Goal: Task Accomplishment & Management: Use online tool/utility

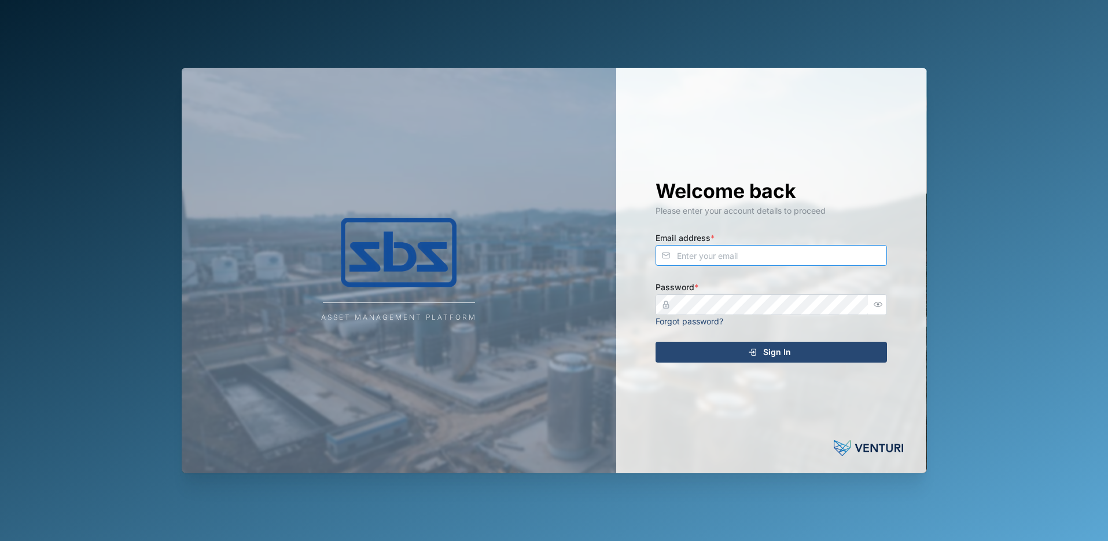
click at [750, 258] on input "Email address *" at bounding box center [772, 255] width 232 height 21
type input "[PERSON_NAME][EMAIL_ADDRESS][DOMAIN_NAME]"
click at [767, 355] on span "Sign In" at bounding box center [777, 352] width 28 height 20
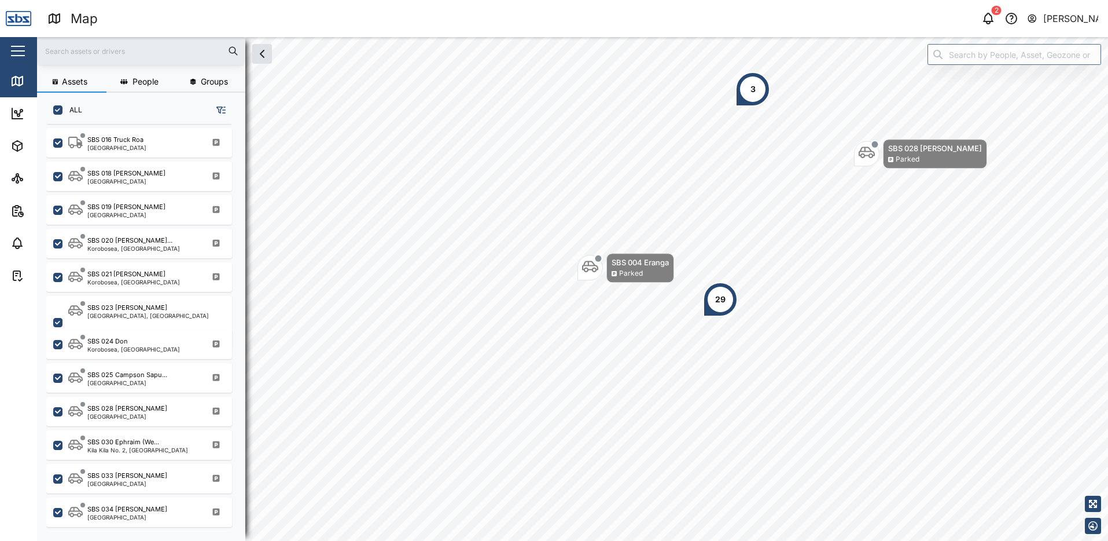
scroll to position [1042, 0]
click at [137, 272] on div "SBS 021 [PERSON_NAME]" at bounding box center [126, 273] width 78 height 10
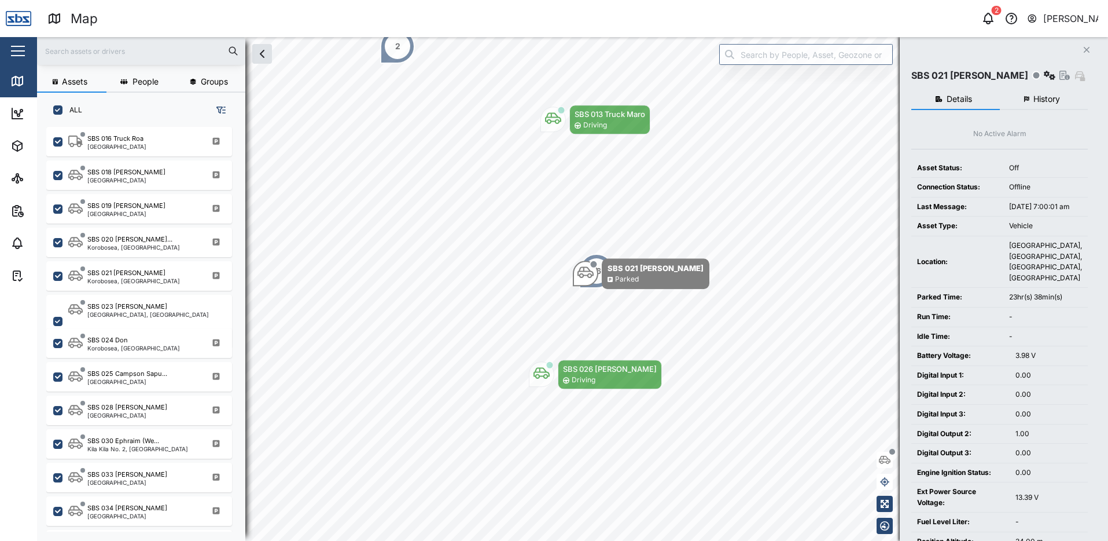
click at [1039, 95] on span "History" at bounding box center [1047, 99] width 27 height 8
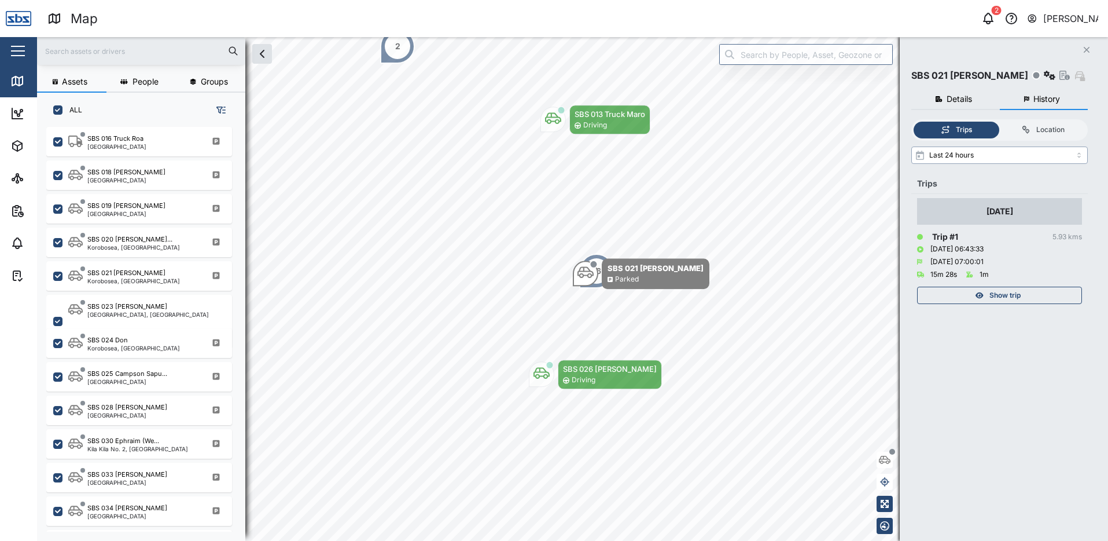
click at [1078, 155] on input "Last 24 hours" at bounding box center [1000, 154] width 177 height 17
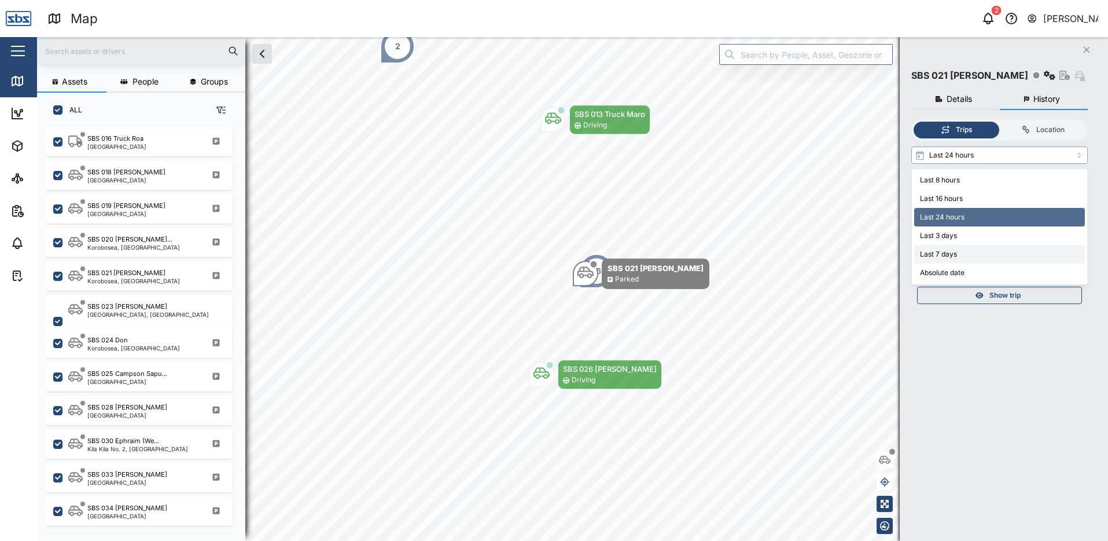
type input "Last 7 days"
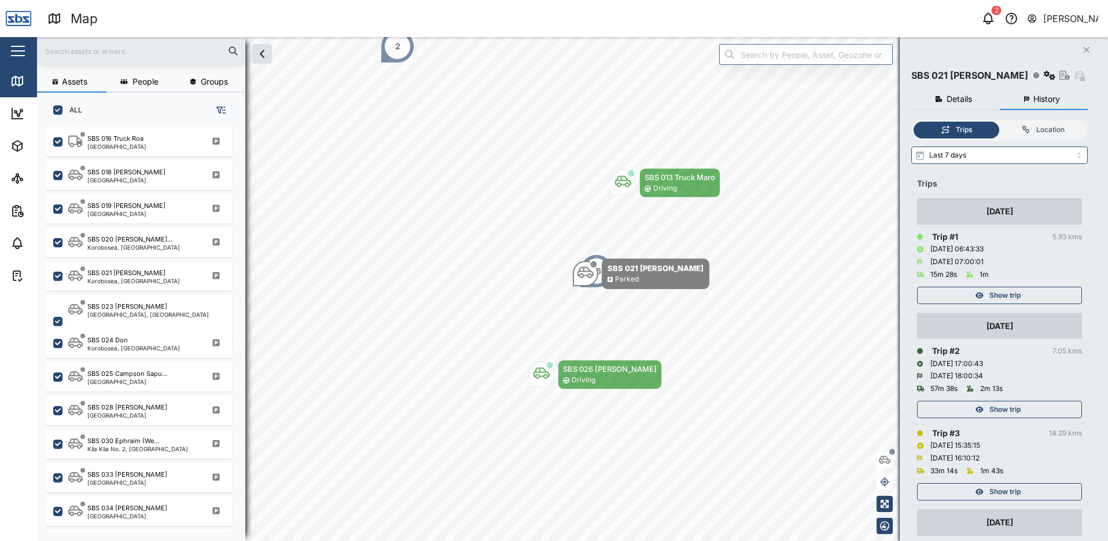
click at [1023, 298] on div "Show trip" at bounding box center [998, 295] width 150 height 16
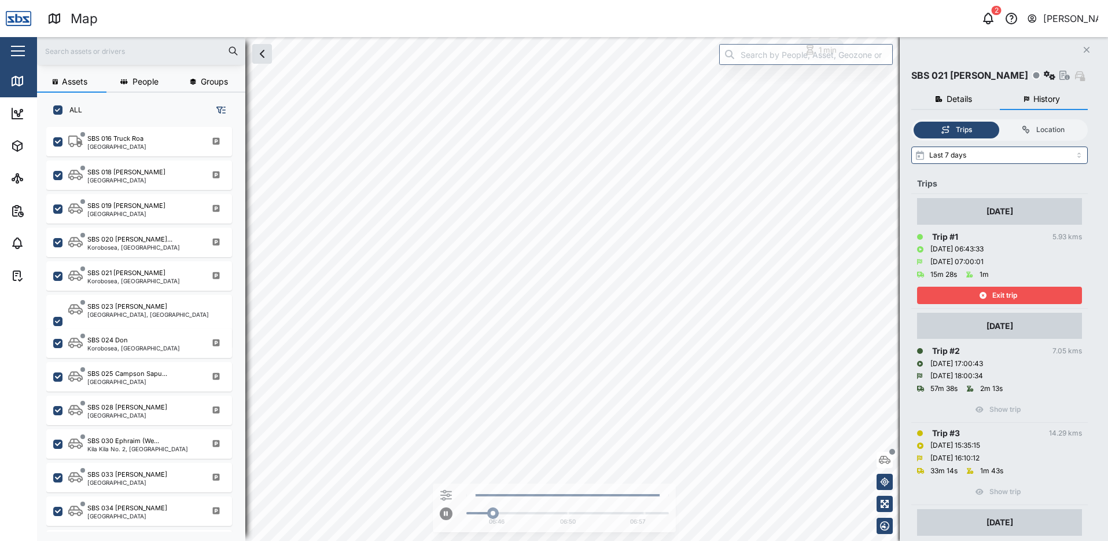
click at [1023, 298] on div "Exit trip" at bounding box center [998, 295] width 150 height 16
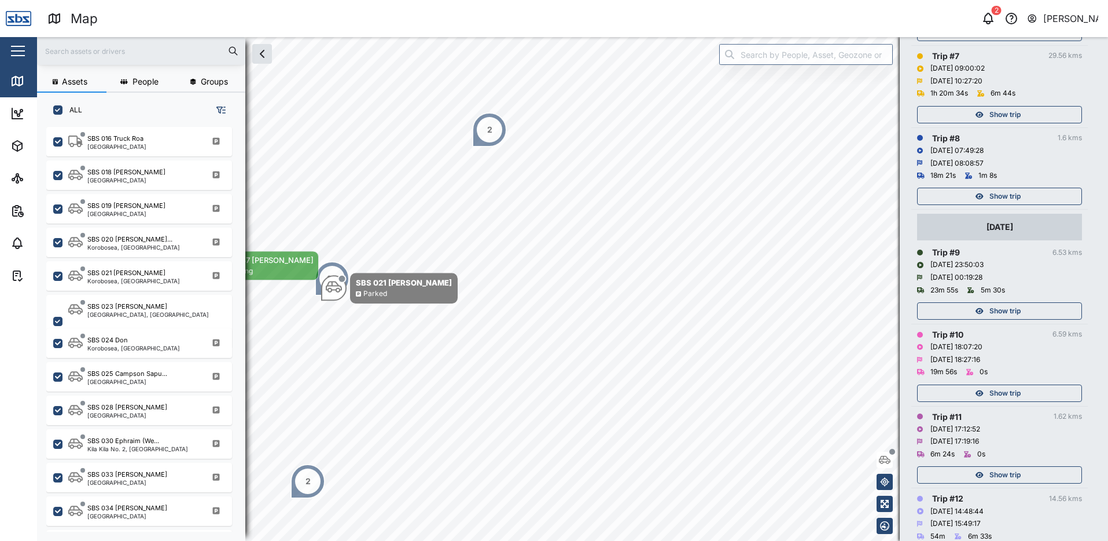
scroll to position [752, 0]
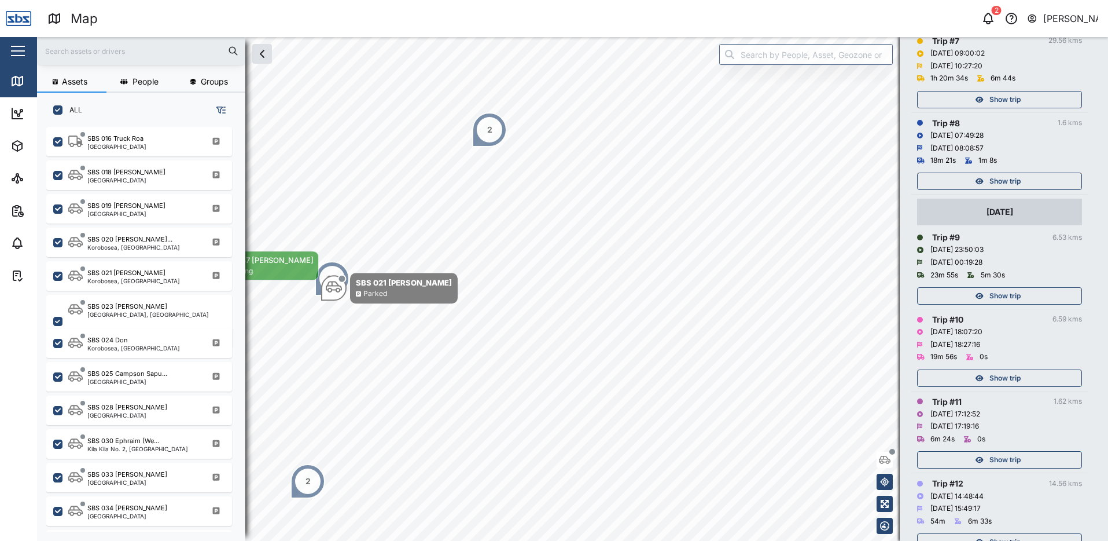
click at [1022, 292] on div "Show trip" at bounding box center [998, 296] width 150 height 16
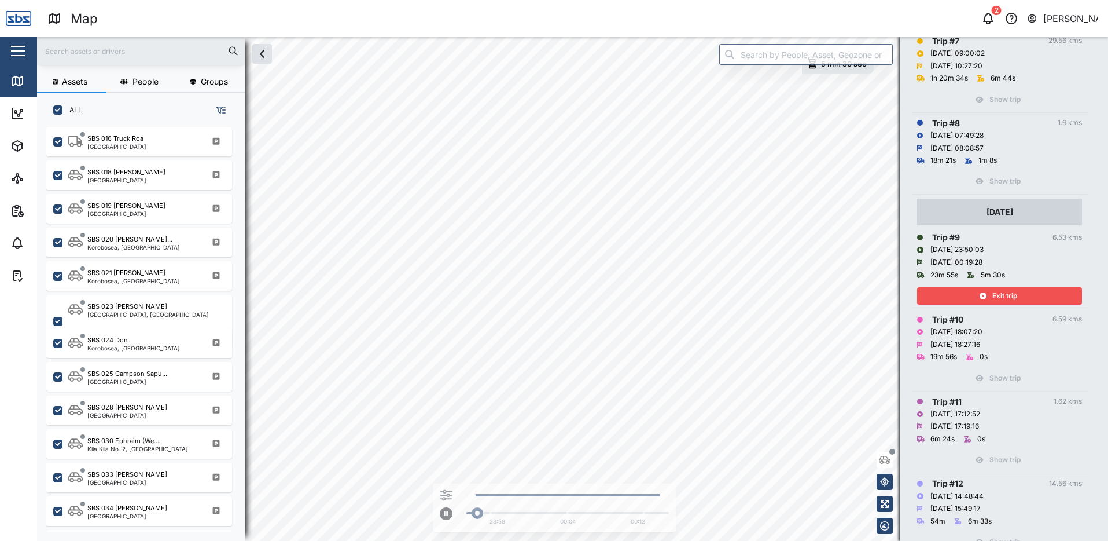
click at [1022, 292] on div "Exit trip" at bounding box center [998, 296] width 150 height 16
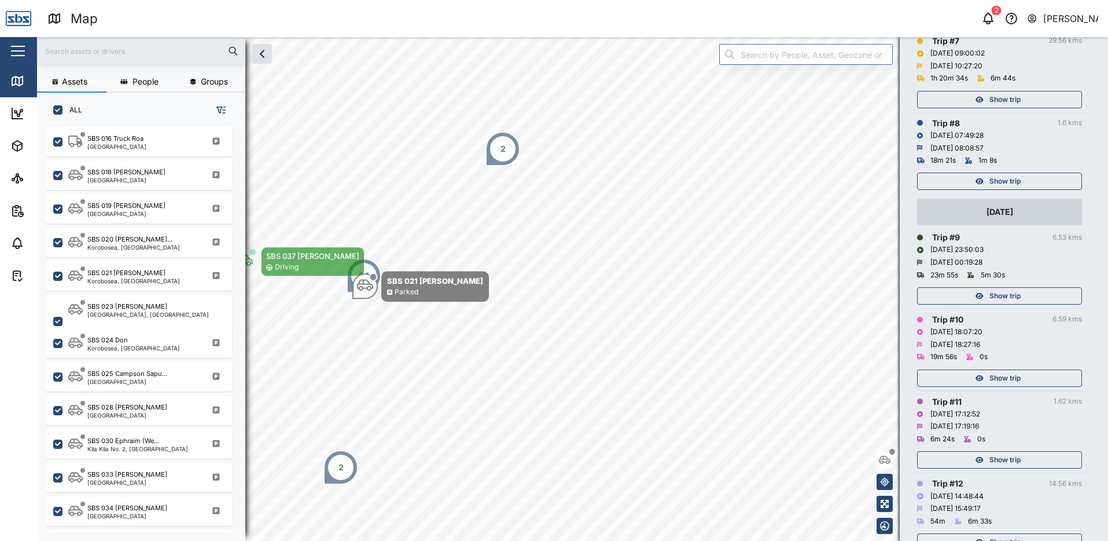
click at [1000, 175] on span "Show trip" at bounding box center [1005, 181] width 31 height 16
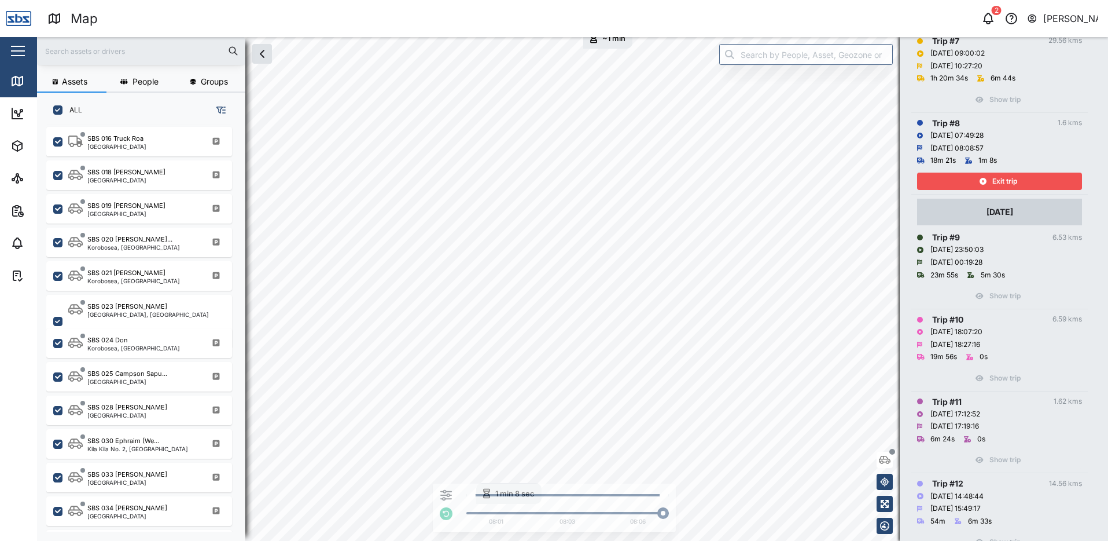
click at [1015, 181] on span "Exit trip" at bounding box center [1005, 181] width 25 height 16
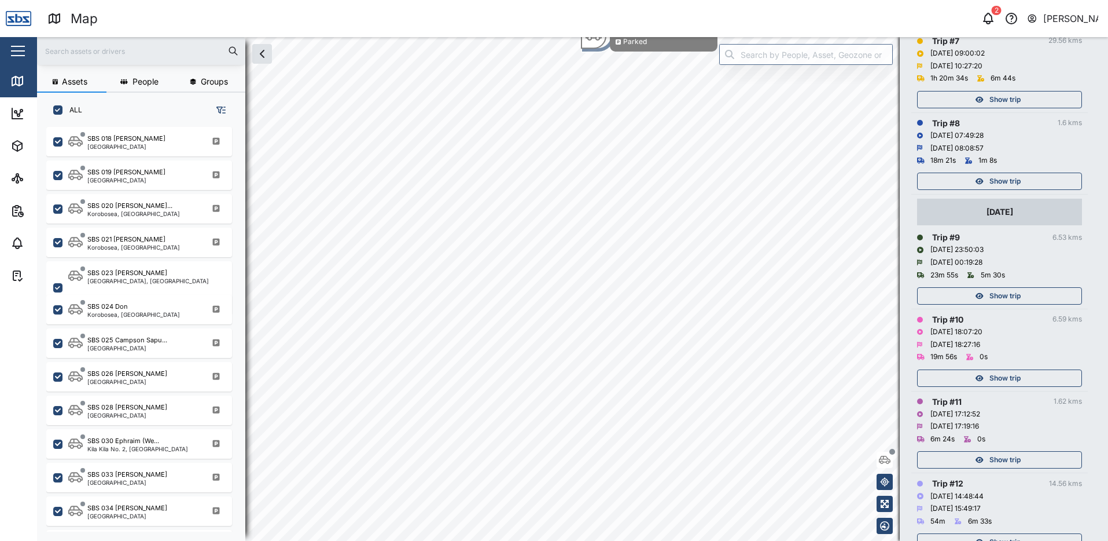
click at [1012, 101] on span "Show trip" at bounding box center [1005, 99] width 31 height 16
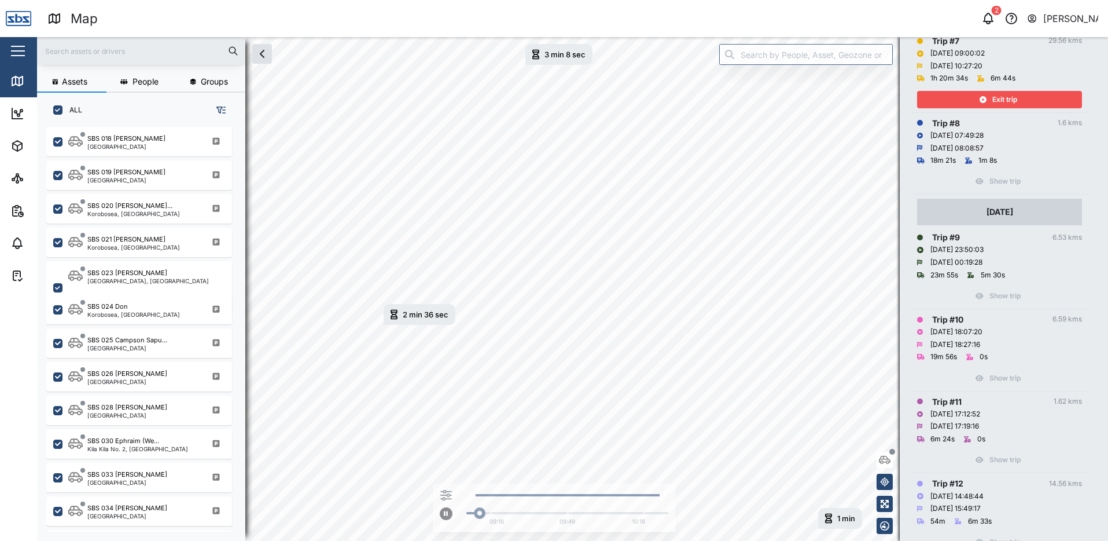
click at [1012, 101] on span "Exit trip" at bounding box center [1005, 99] width 25 height 16
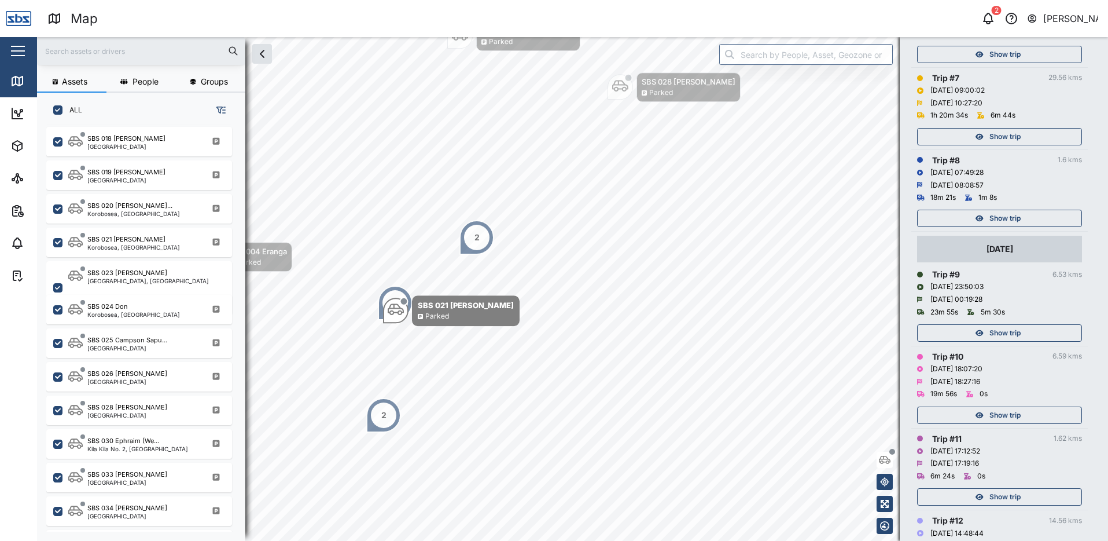
scroll to position [695, 0]
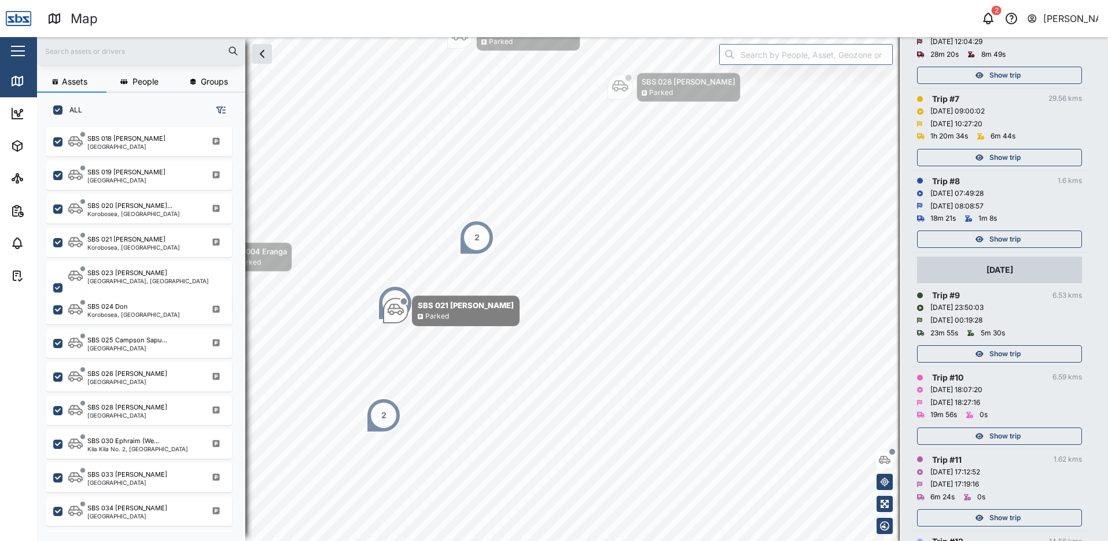
click at [1011, 78] on span "Show trip" at bounding box center [1005, 75] width 31 height 16
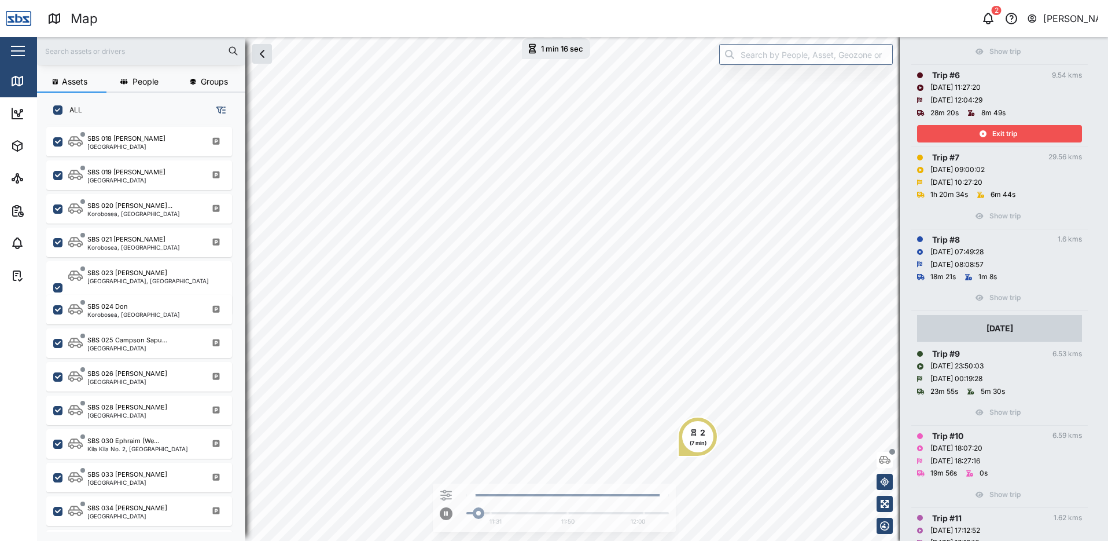
scroll to position [579, 0]
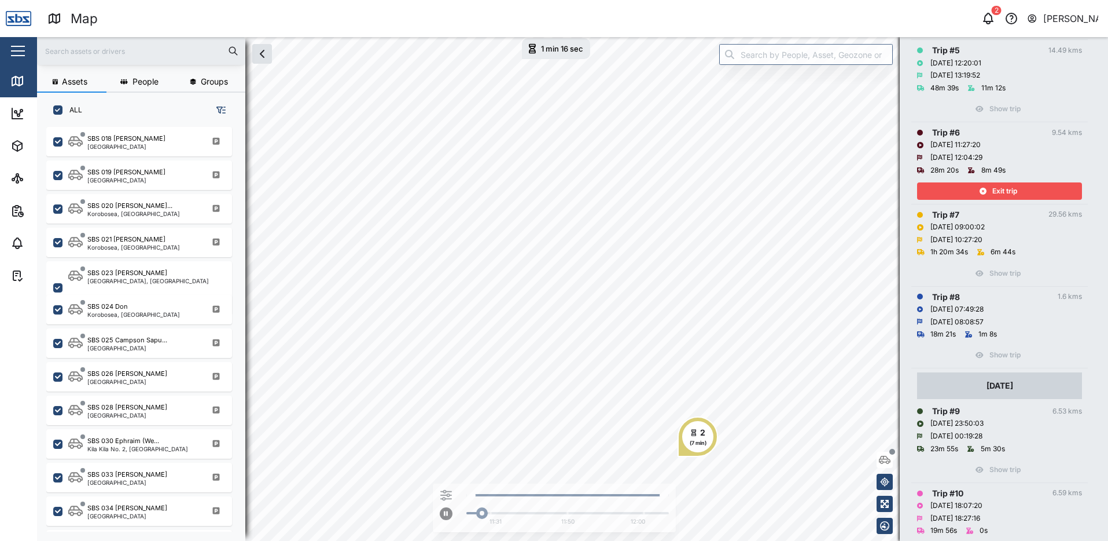
click at [1028, 185] on div "Exit trip" at bounding box center [998, 191] width 150 height 16
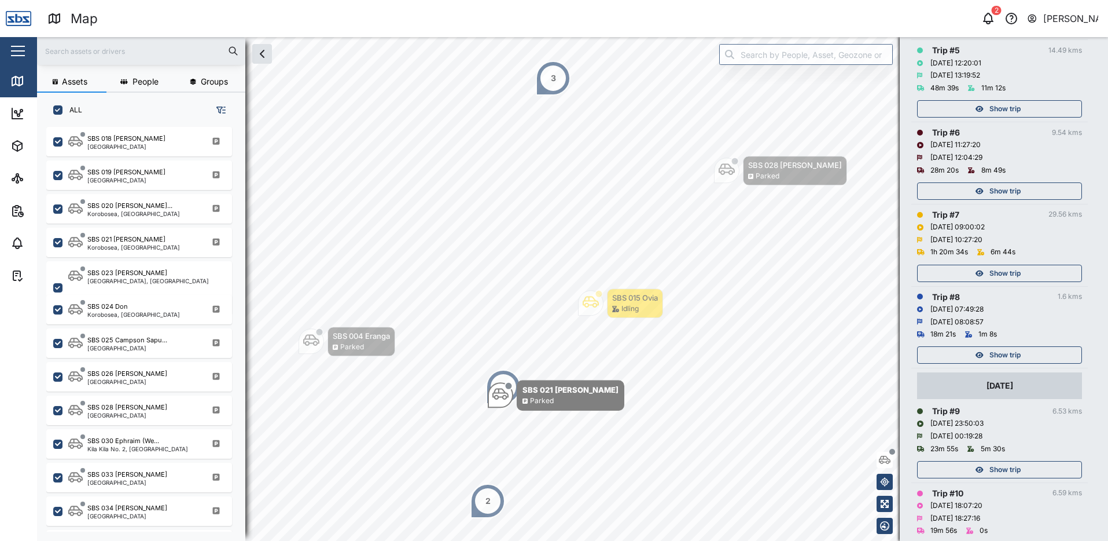
click at [1010, 111] on span "Show trip" at bounding box center [1005, 109] width 31 height 16
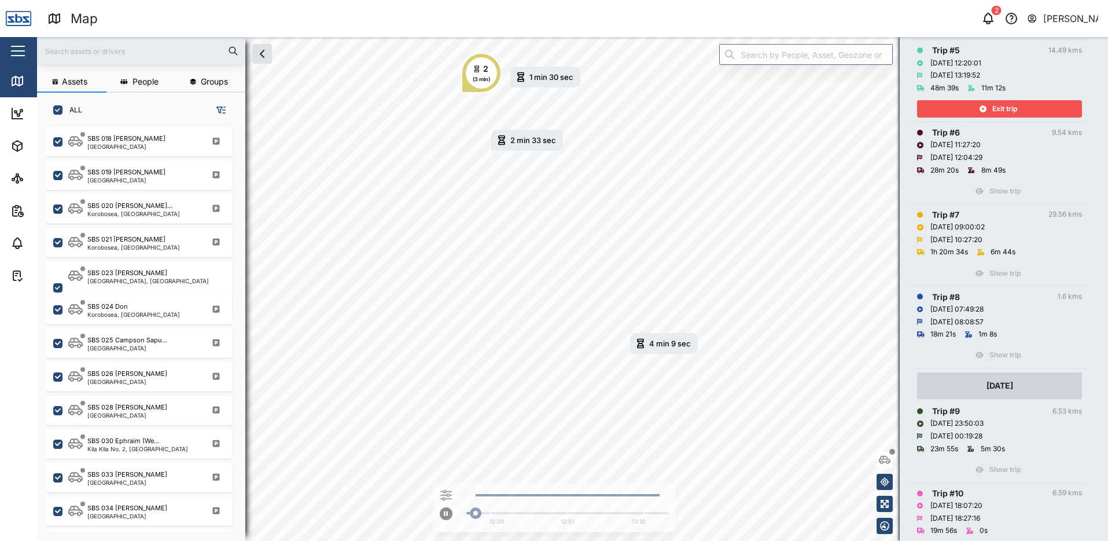
click at [1010, 111] on span "Exit trip" at bounding box center [1005, 109] width 25 height 16
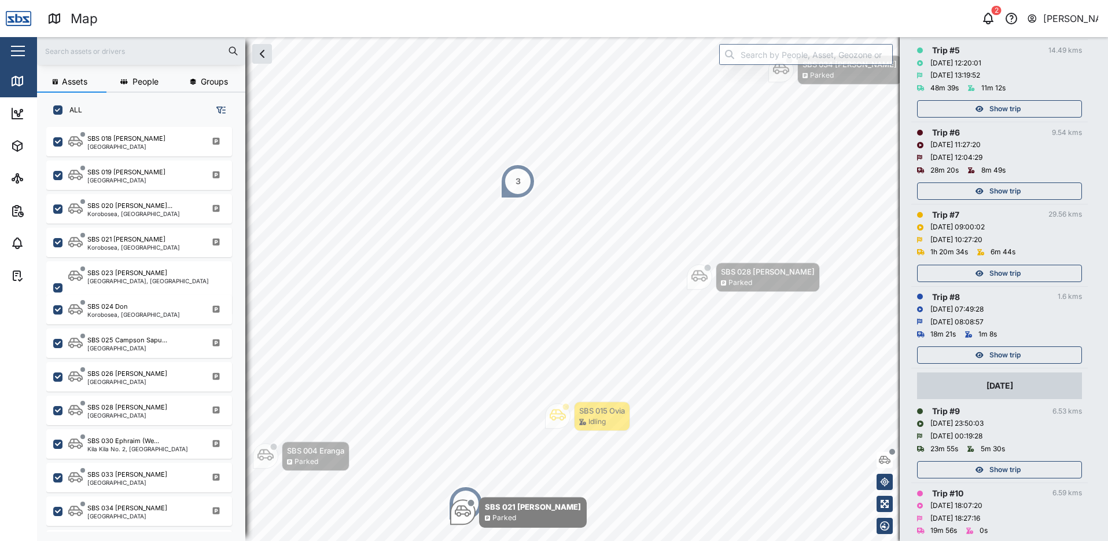
scroll to position [521, 0]
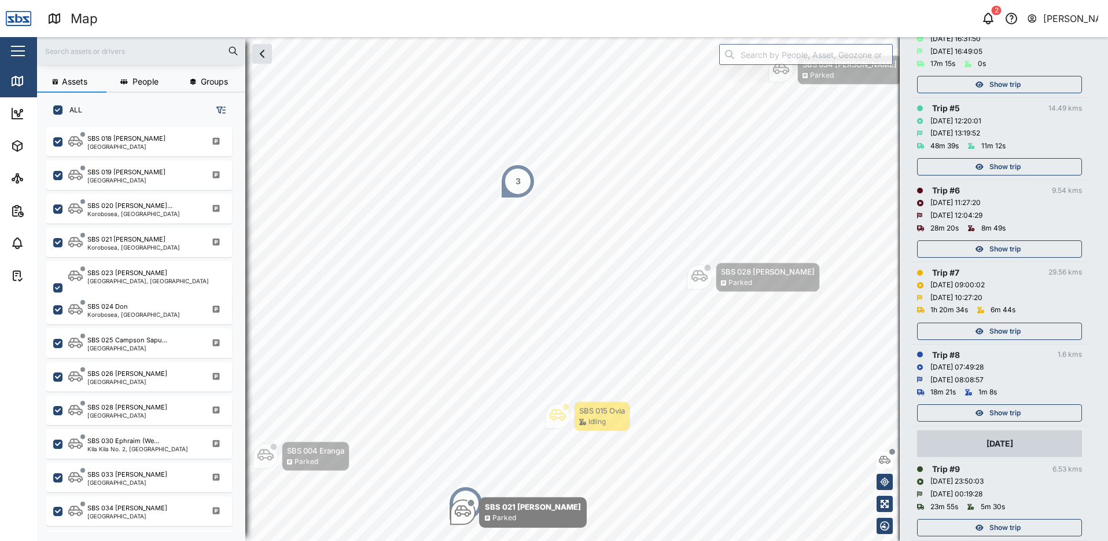
click at [1005, 83] on span "Show trip" at bounding box center [1005, 84] width 31 height 16
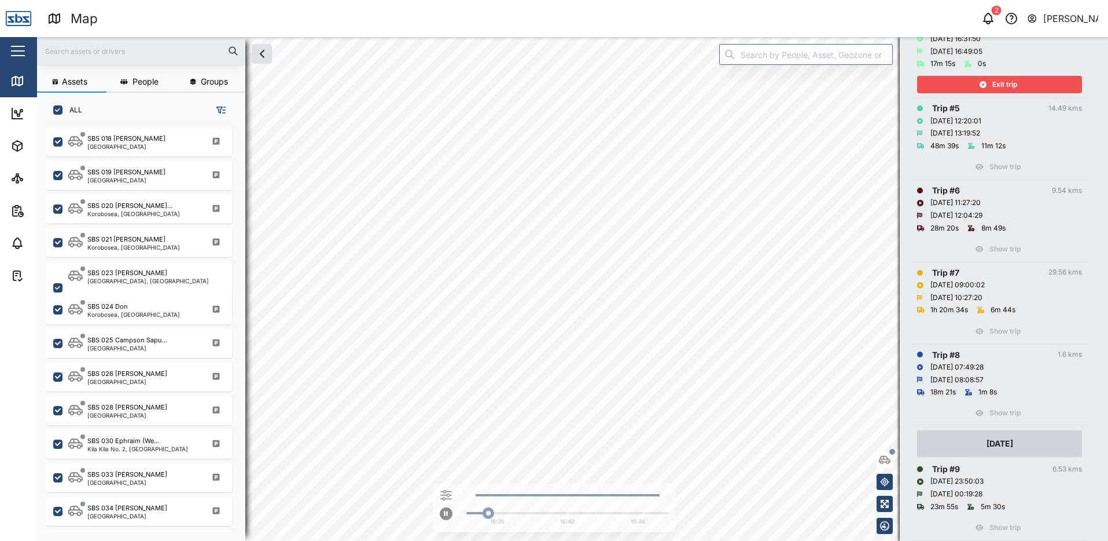
scroll to position [405, 0]
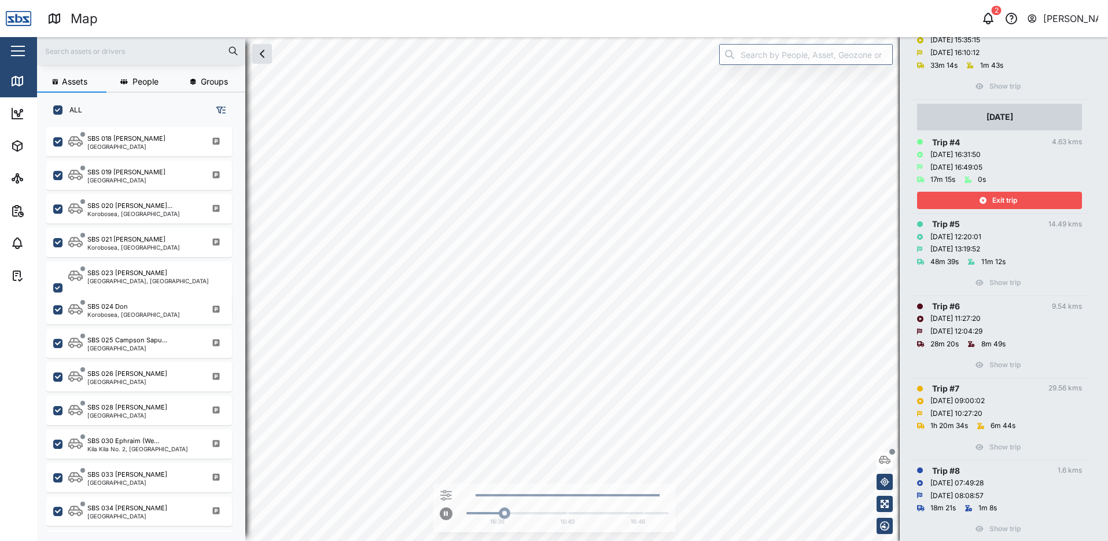
click at [1013, 201] on span "Exit trip" at bounding box center [1005, 200] width 25 height 16
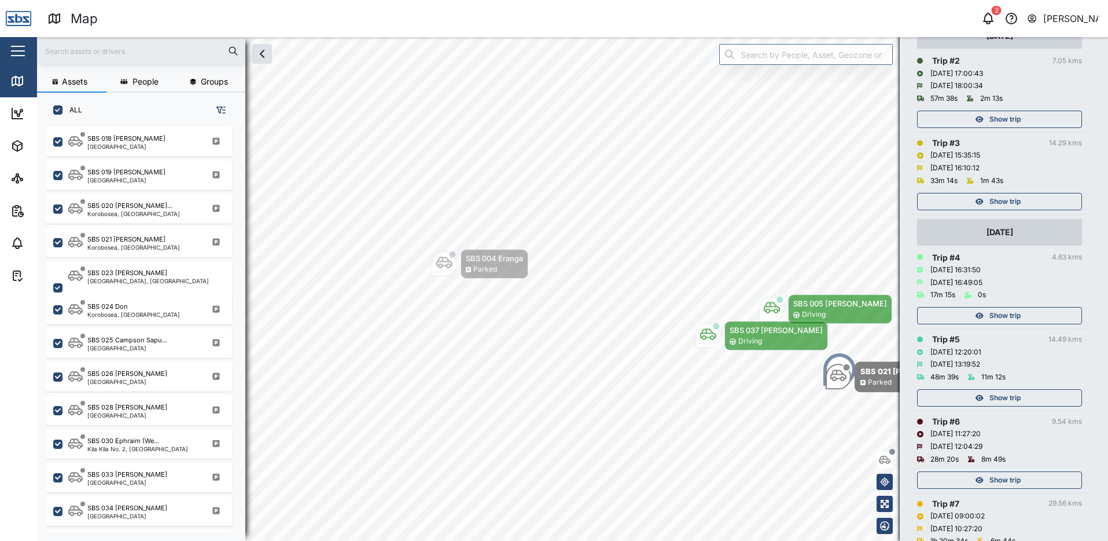
scroll to position [289, 0]
click at [1008, 203] on span "Show trip" at bounding box center [1005, 202] width 31 height 16
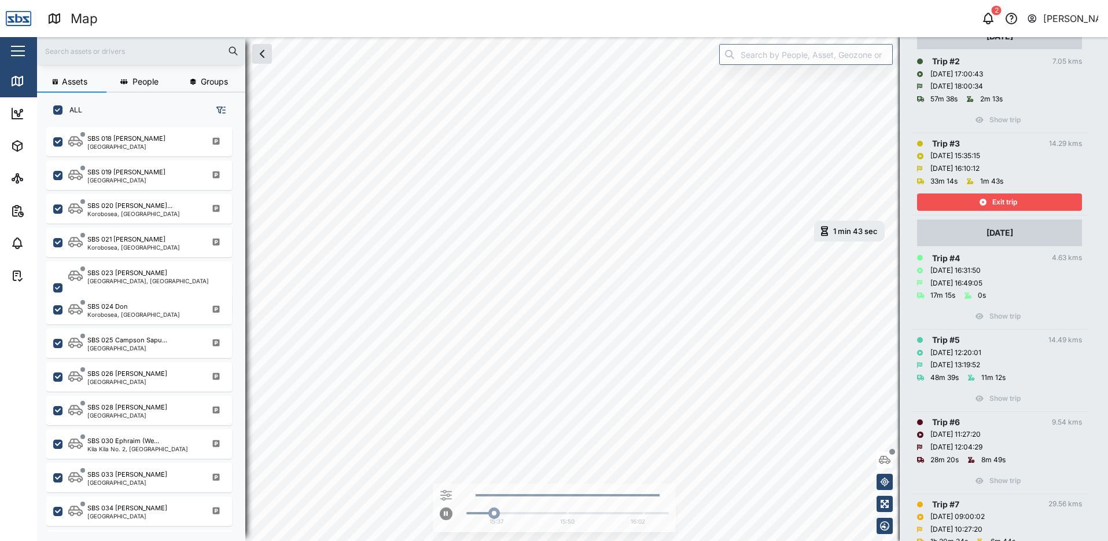
click at [1008, 203] on span "Exit trip" at bounding box center [1005, 202] width 25 height 16
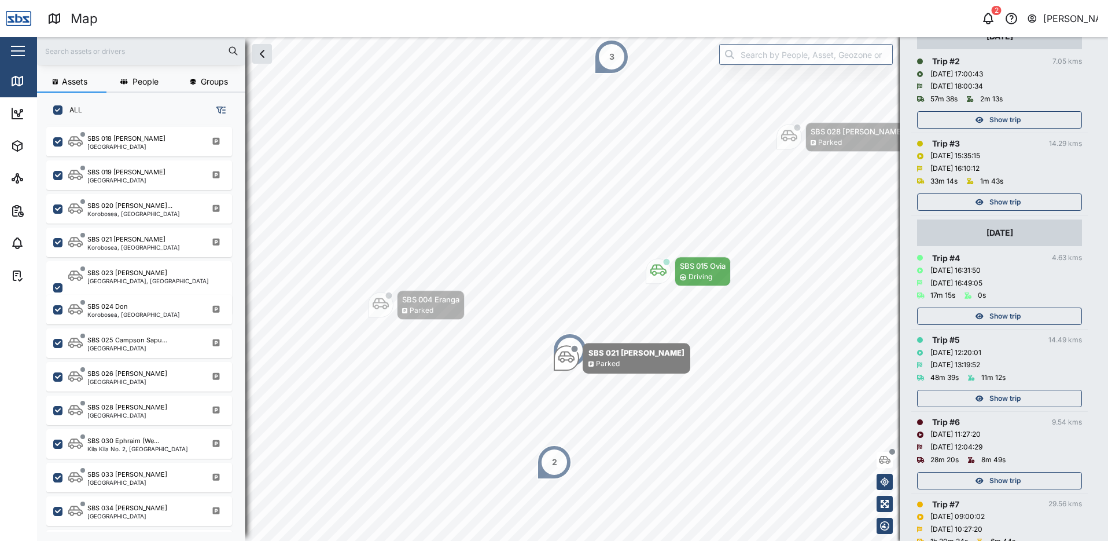
click at [999, 122] on span "Show trip" at bounding box center [1005, 120] width 31 height 16
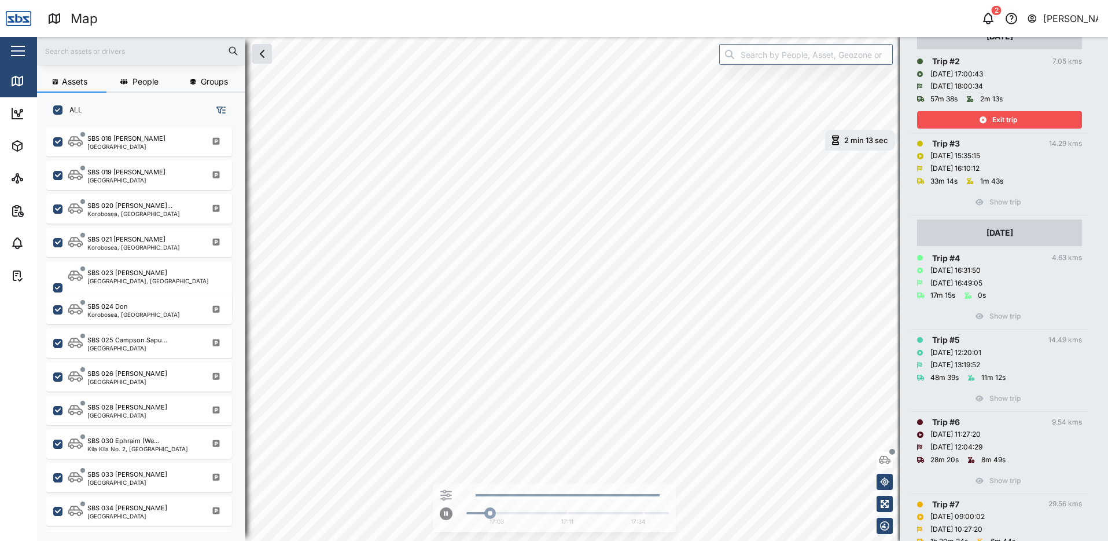
scroll to position [174, 0]
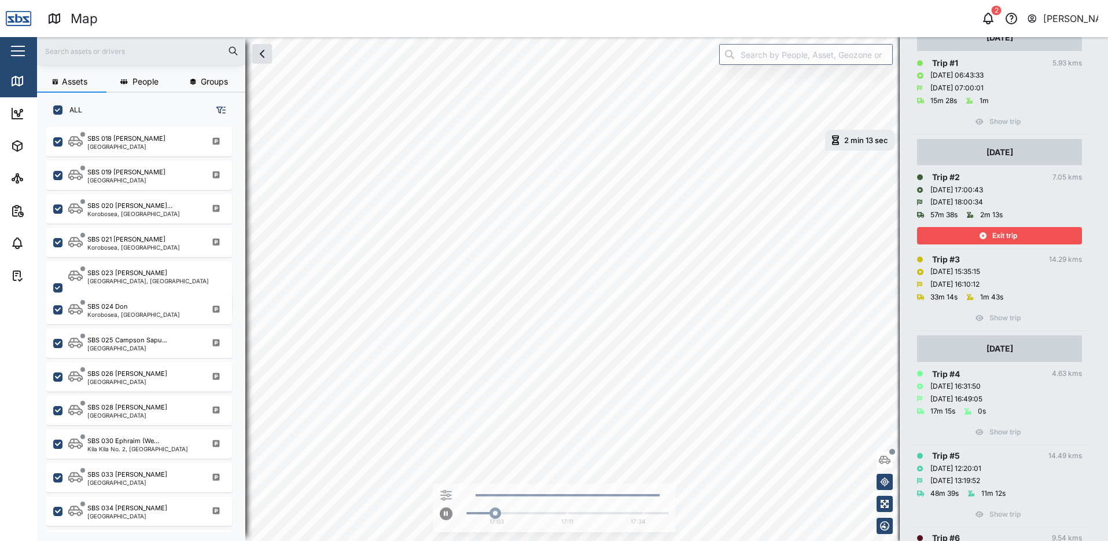
click at [1013, 234] on span "Exit trip" at bounding box center [1005, 235] width 25 height 16
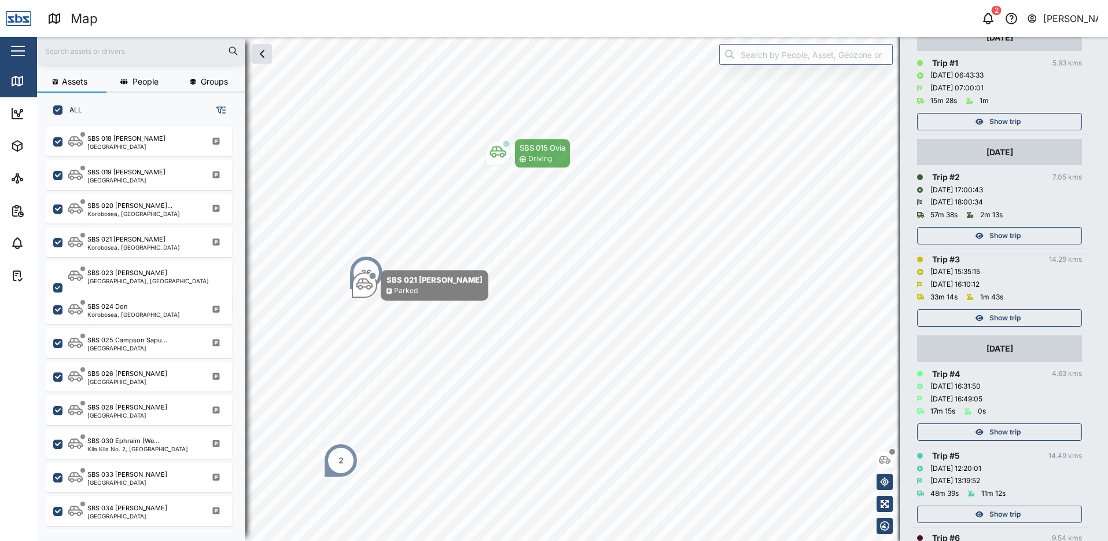
click at [1002, 123] on span "Show trip" at bounding box center [1005, 121] width 31 height 16
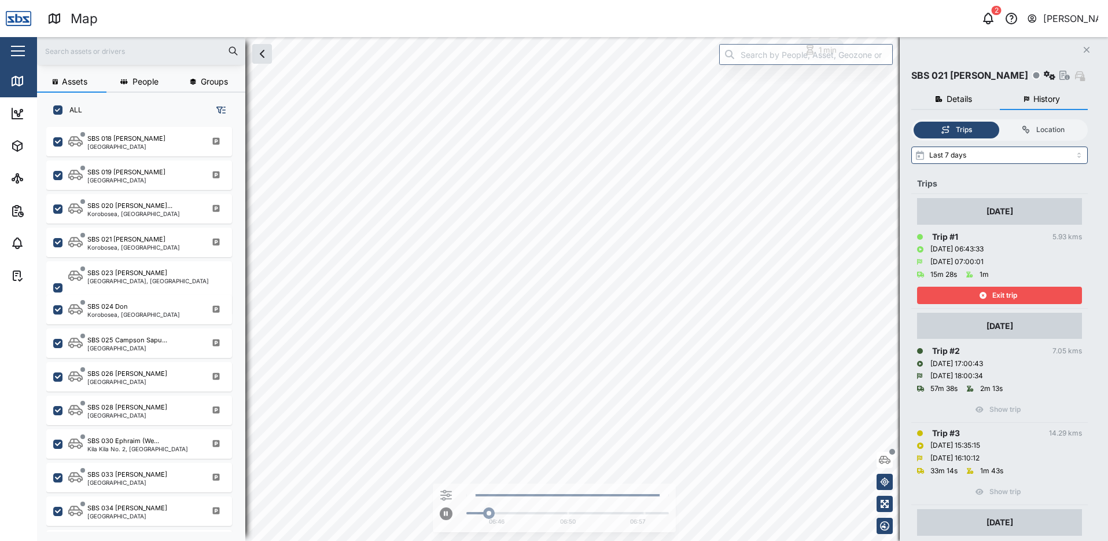
scroll to position [58, 0]
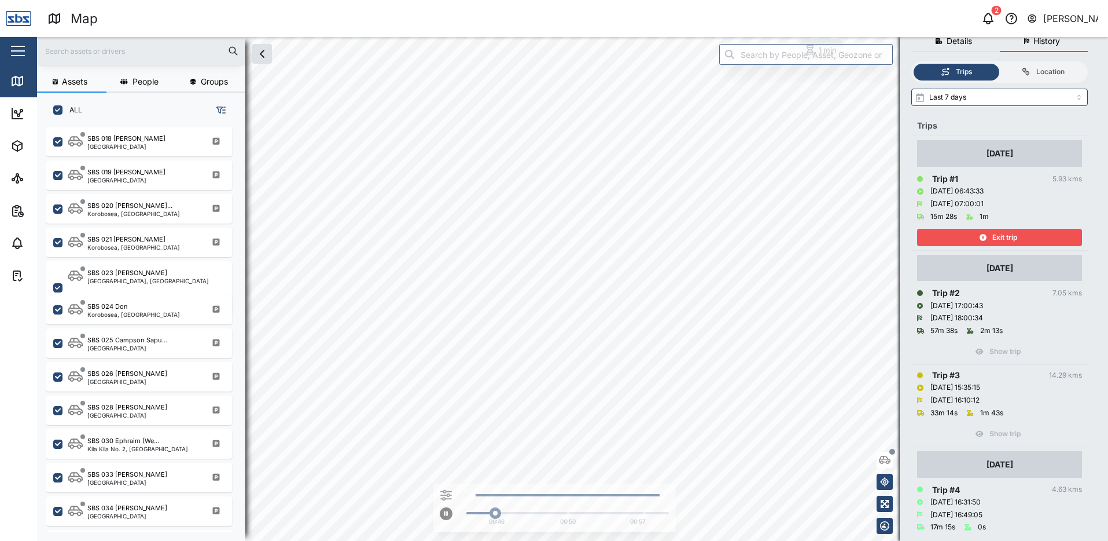
click at [1011, 234] on span "Exit trip" at bounding box center [1005, 237] width 25 height 16
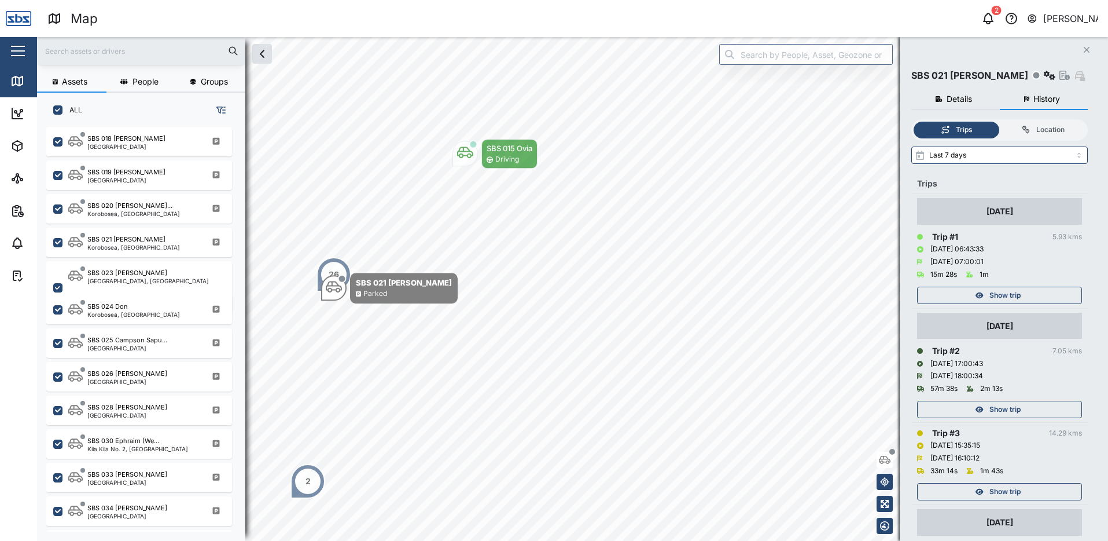
click at [1082, 52] on button "Close" at bounding box center [1087, 50] width 16 height 16
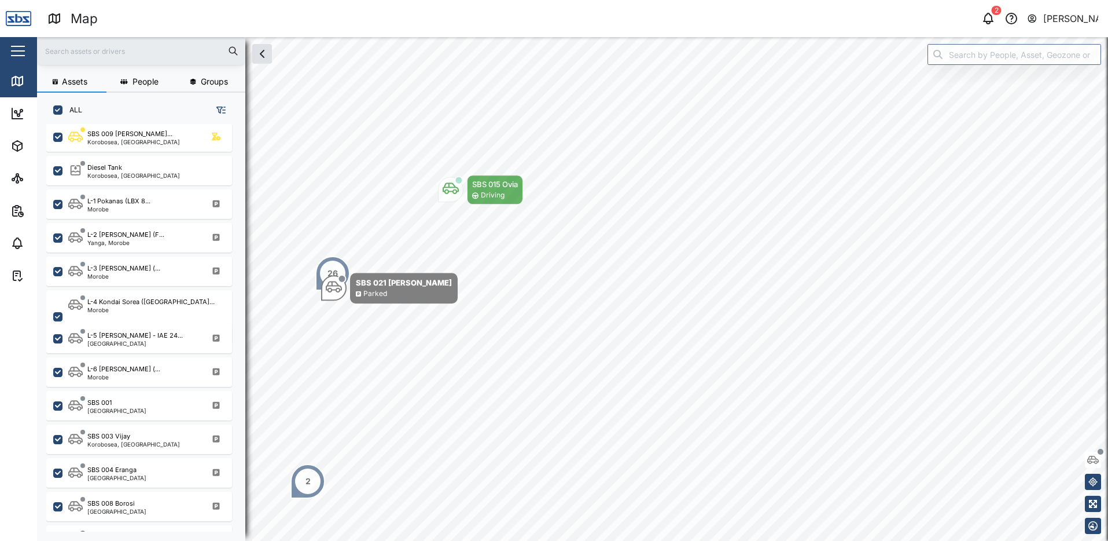
scroll to position [521, 0]
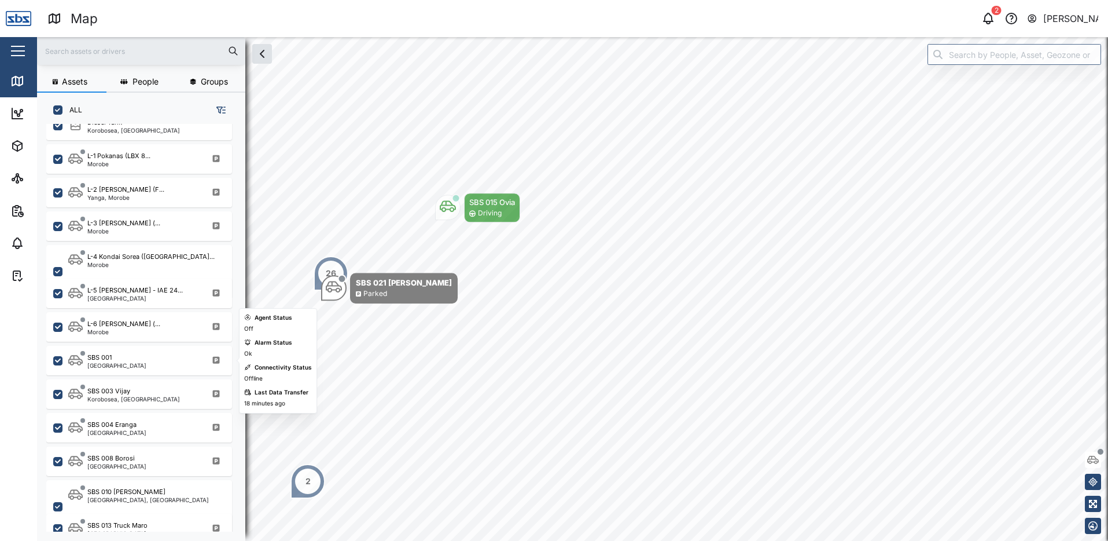
click at [137, 363] on div "SBS 001 [GEOGRAPHIC_DATA]" at bounding box center [146, 360] width 157 height 16
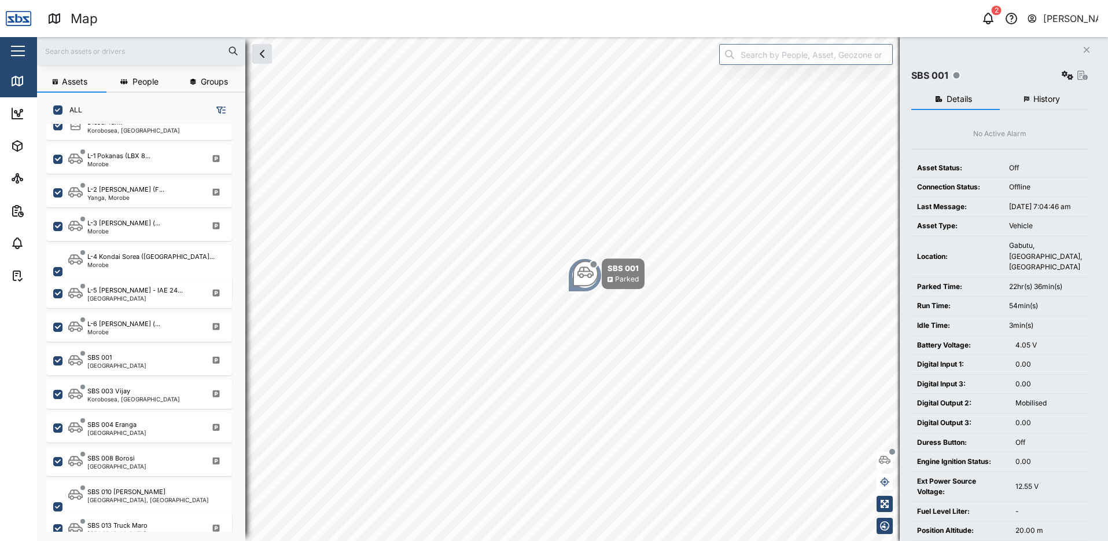
click at [1040, 106] on button "History" at bounding box center [1044, 99] width 89 height 21
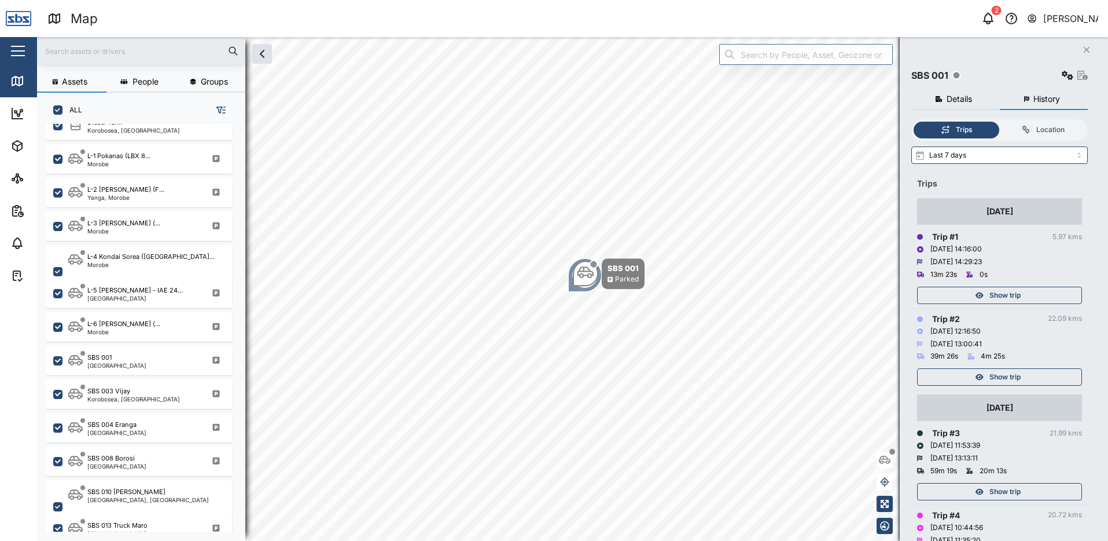
click at [990, 383] on span "Show trip" at bounding box center [1005, 377] width 31 height 16
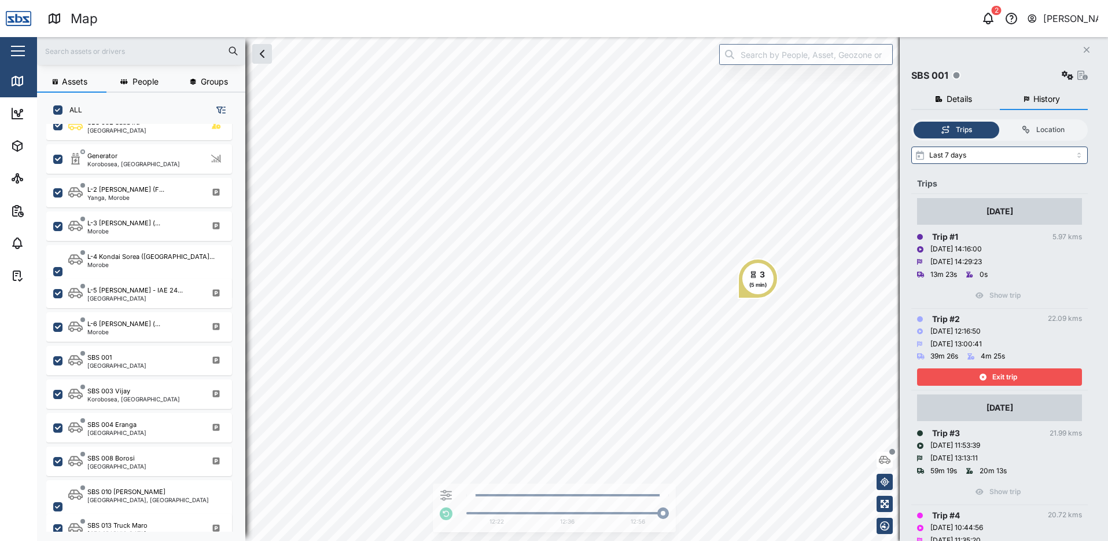
click at [997, 370] on span "Exit trip" at bounding box center [1005, 377] width 25 height 16
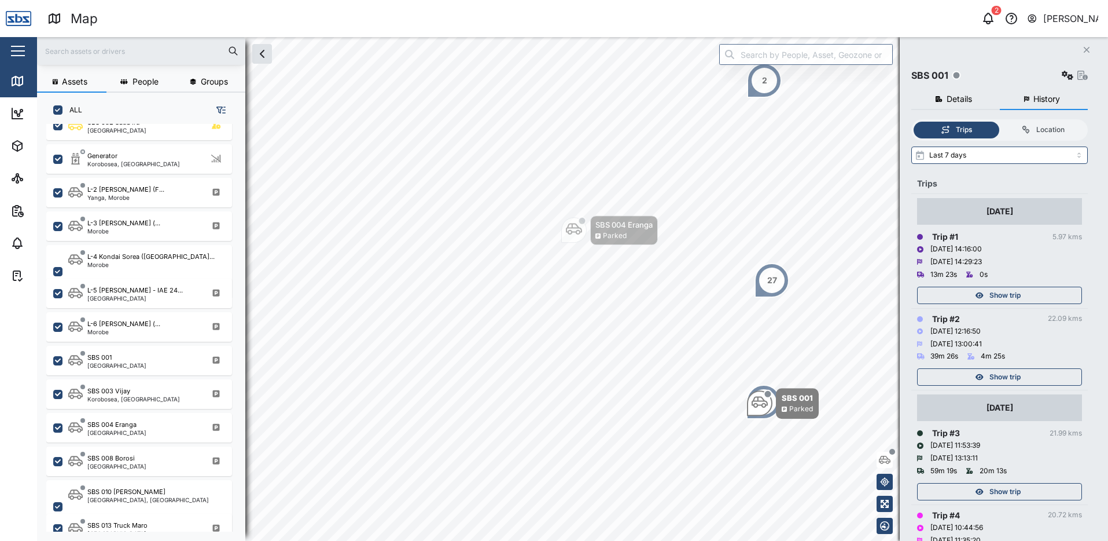
click at [1004, 292] on span "Show trip" at bounding box center [1005, 295] width 31 height 16
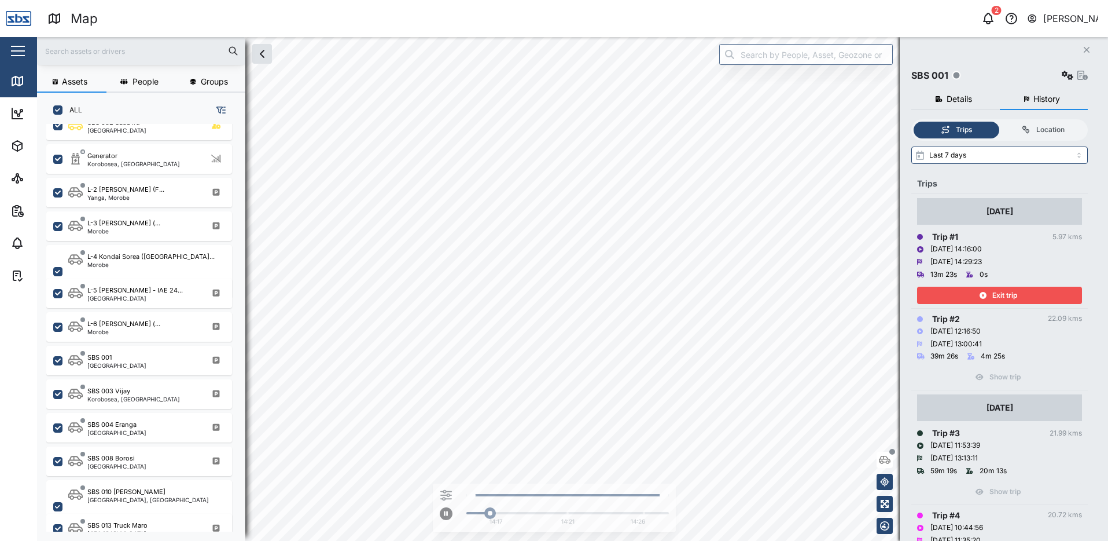
click at [1004, 293] on span "Exit trip" at bounding box center [1005, 295] width 25 height 16
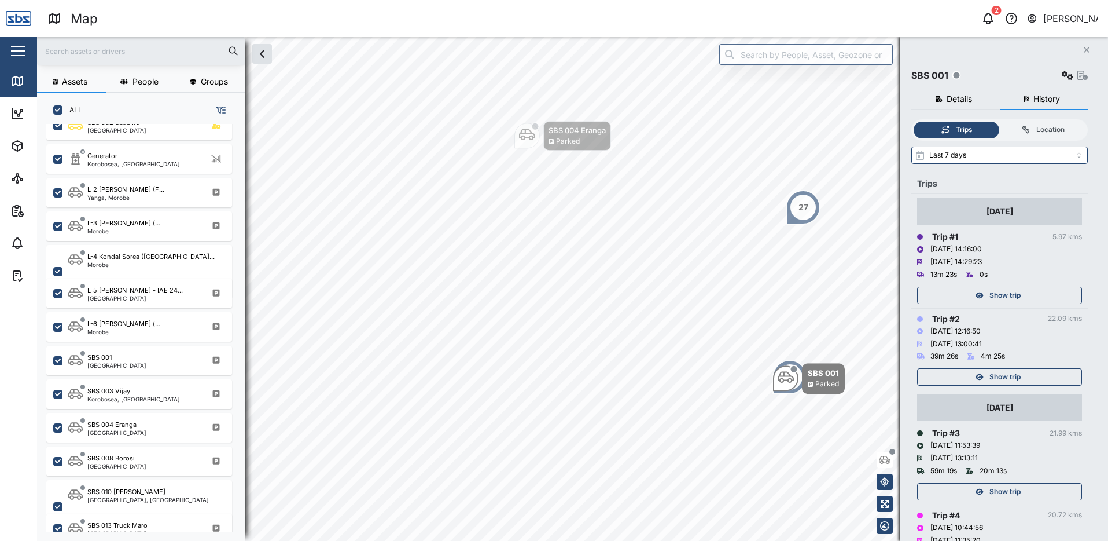
click at [1083, 47] on icon "Close" at bounding box center [1086, 49] width 7 height 9
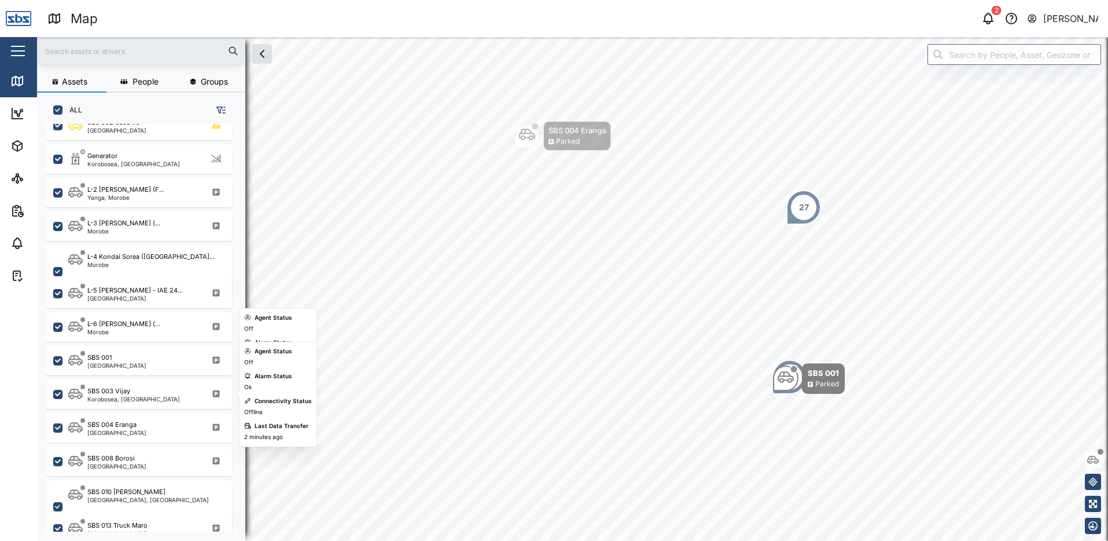
click at [113, 394] on div "SBS 003 Vijay" at bounding box center [108, 391] width 43 height 10
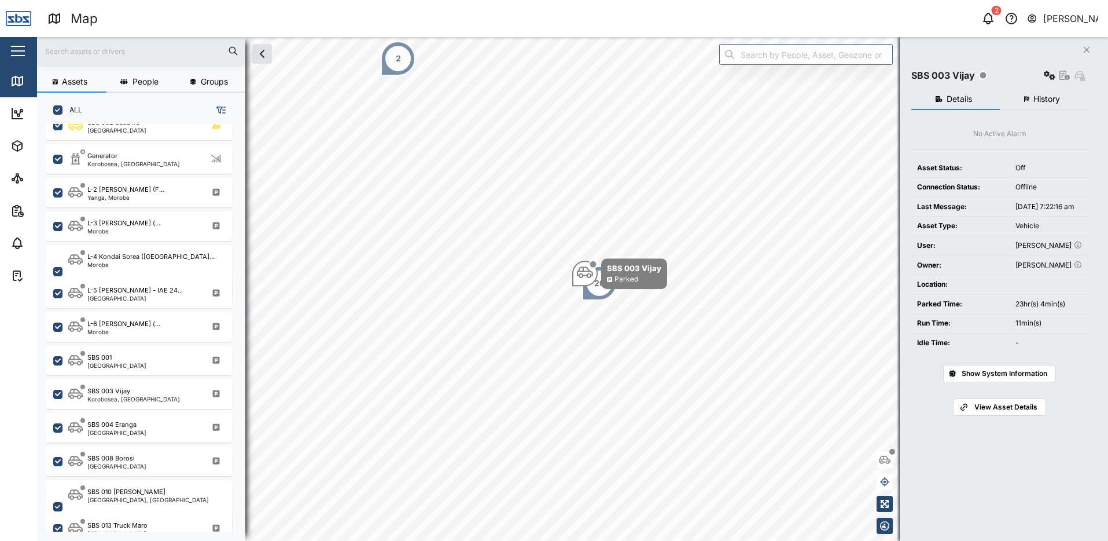
click at [1041, 98] on span "History" at bounding box center [1047, 99] width 27 height 8
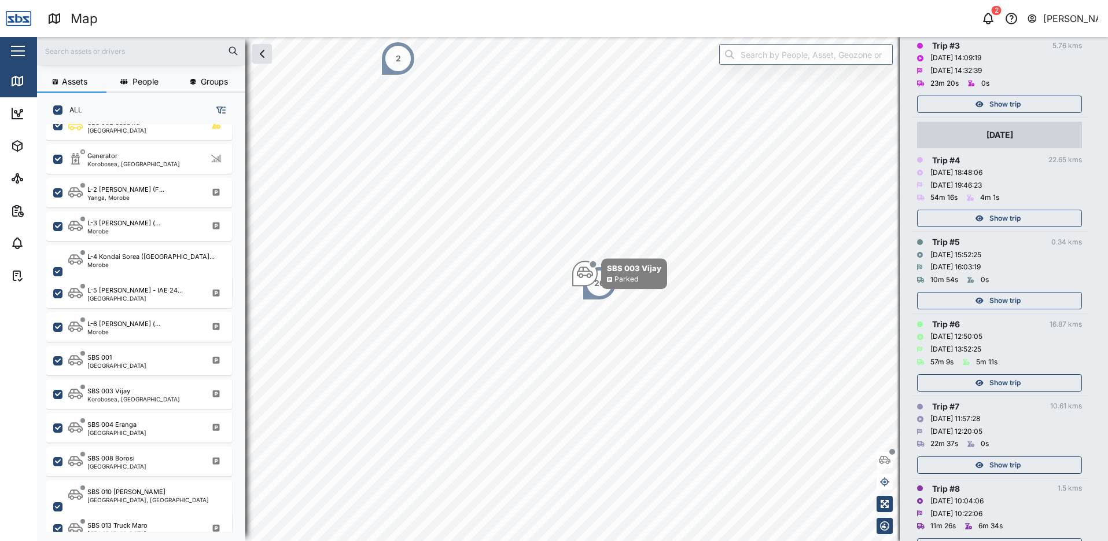
scroll to position [405, 0]
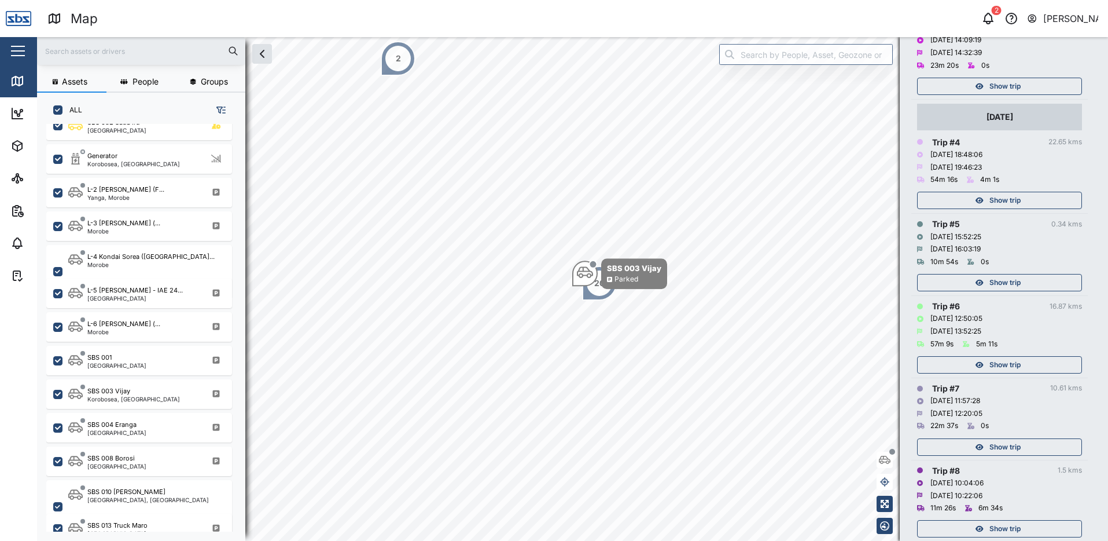
click at [998, 443] on span "Show trip" at bounding box center [1005, 447] width 31 height 16
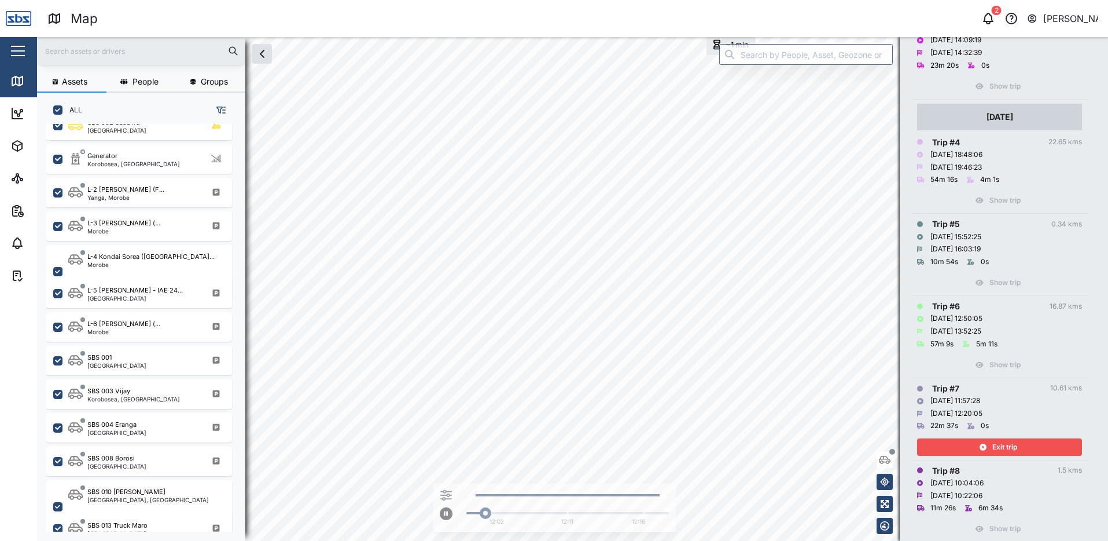
drag, startPoint x: 998, startPoint y: 443, endPoint x: 997, endPoint y: 432, distance: 10.4
click at [997, 442] on span "Exit trip" at bounding box center [1005, 447] width 25 height 16
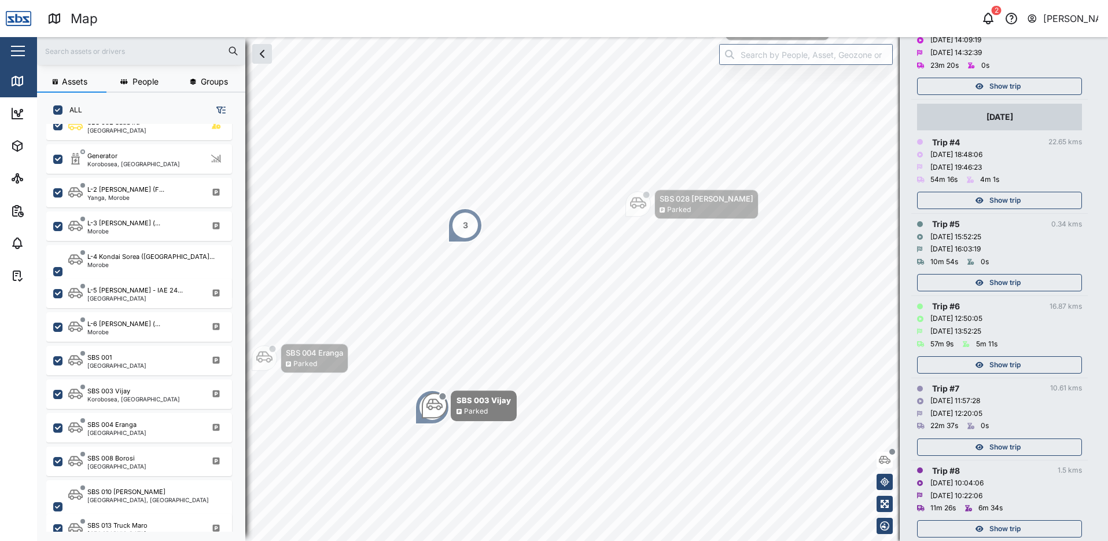
click at [1000, 365] on span "Show trip" at bounding box center [1005, 365] width 31 height 16
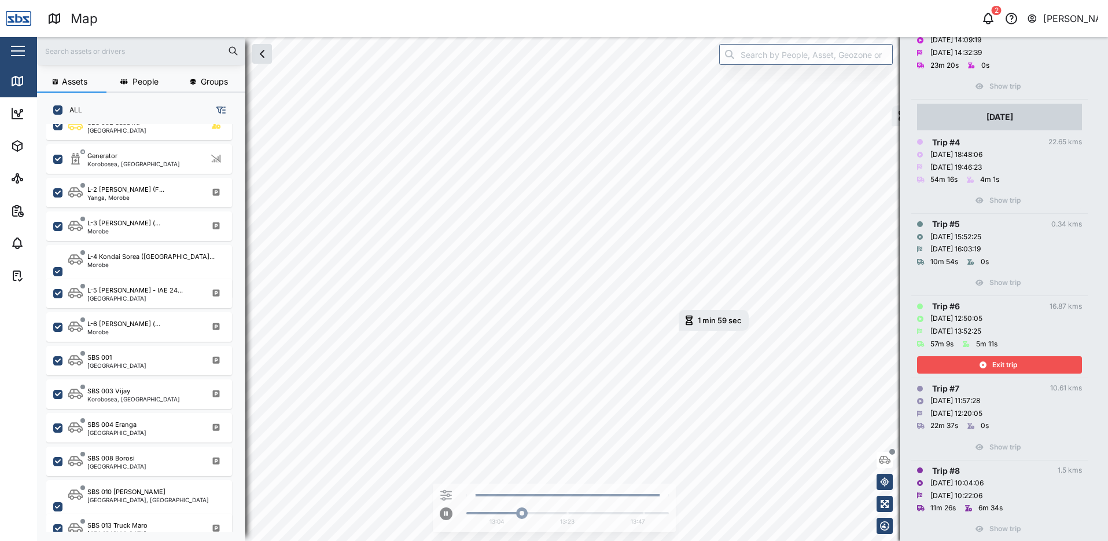
click at [984, 366] on icon "button" at bounding box center [983, 364] width 7 height 7
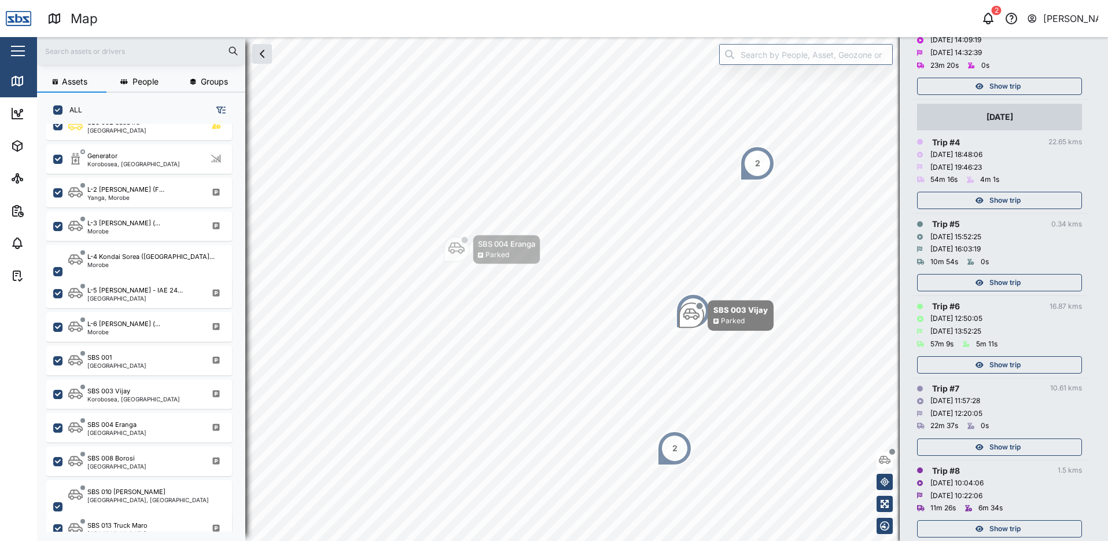
click at [996, 278] on span "Show trip" at bounding box center [1005, 282] width 31 height 16
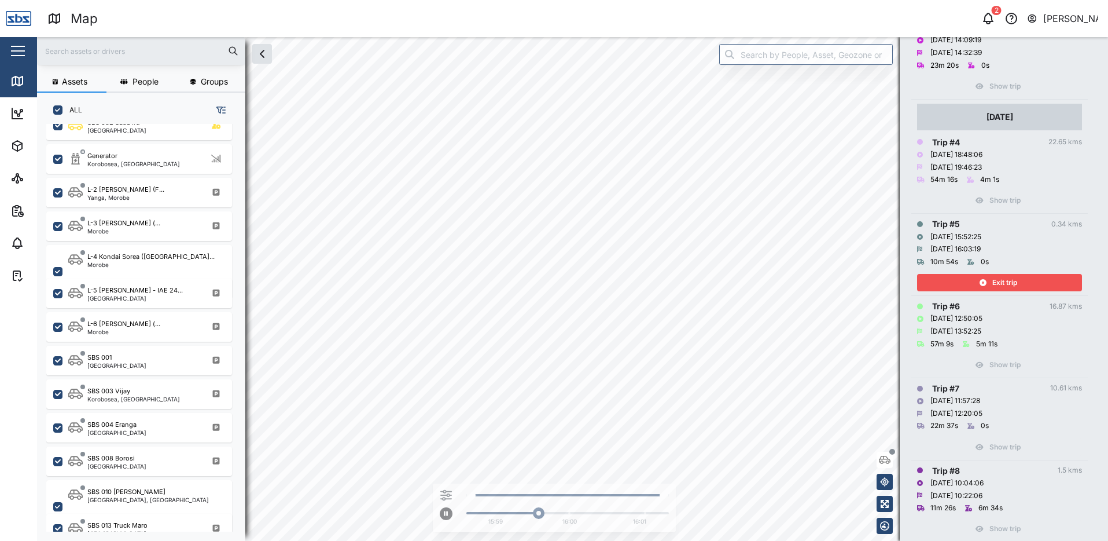
click at [996, 278] on span "Exit trip" at bounding box center [1005, 282] width 25 height 16
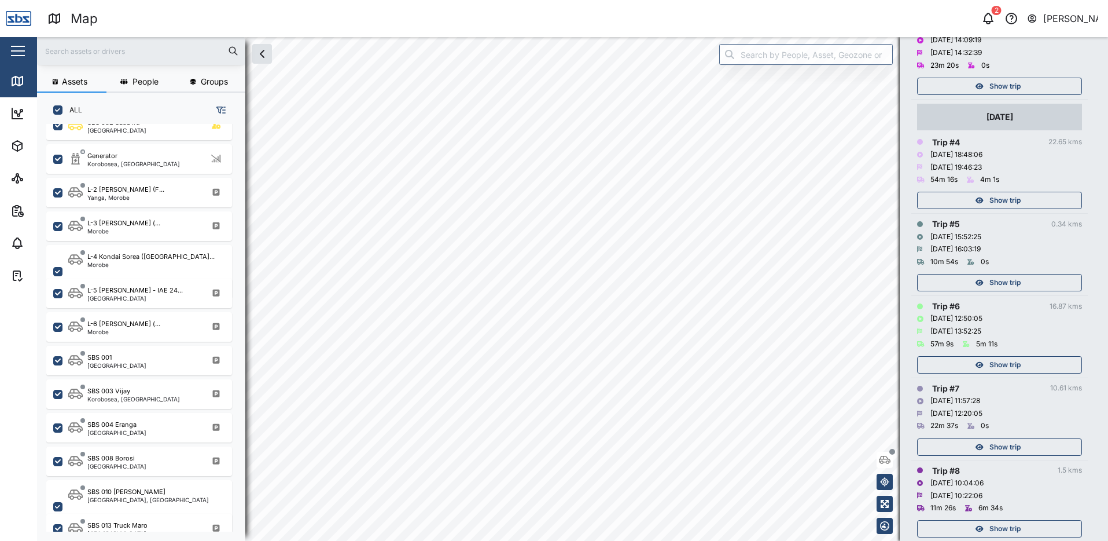
click at [994, 197] on span "Show trip" at bounding box center [1005, 200] width 31 height 16
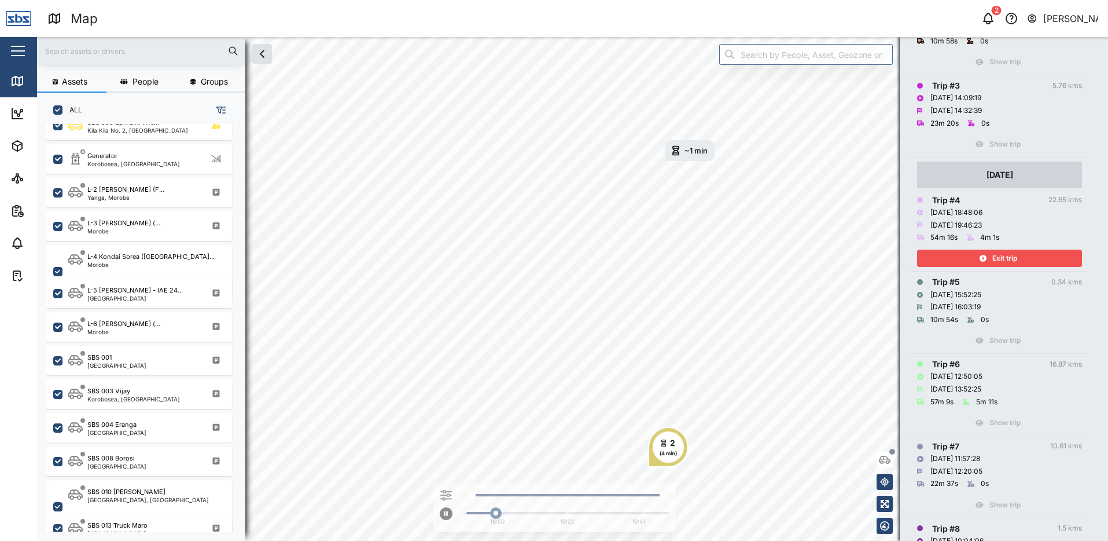
scroll to position [289, 0]
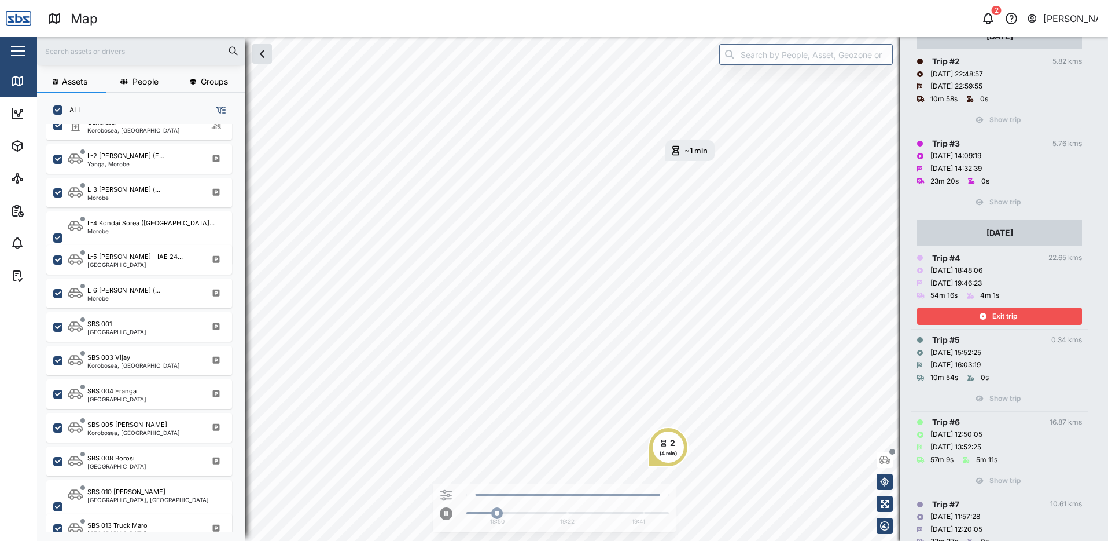
click at [1000, 317] on span "Exit trip" at bounding box center [1005, 316] width 25 height 16
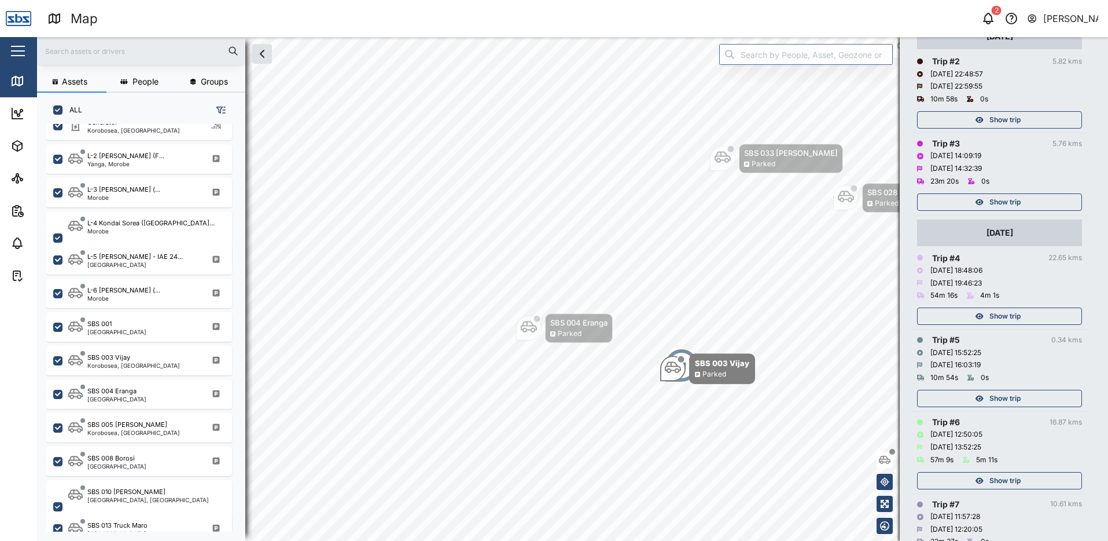
click at [995, 199] on span "Show trip" at bounding box center [1005, 202] width 31 height 16
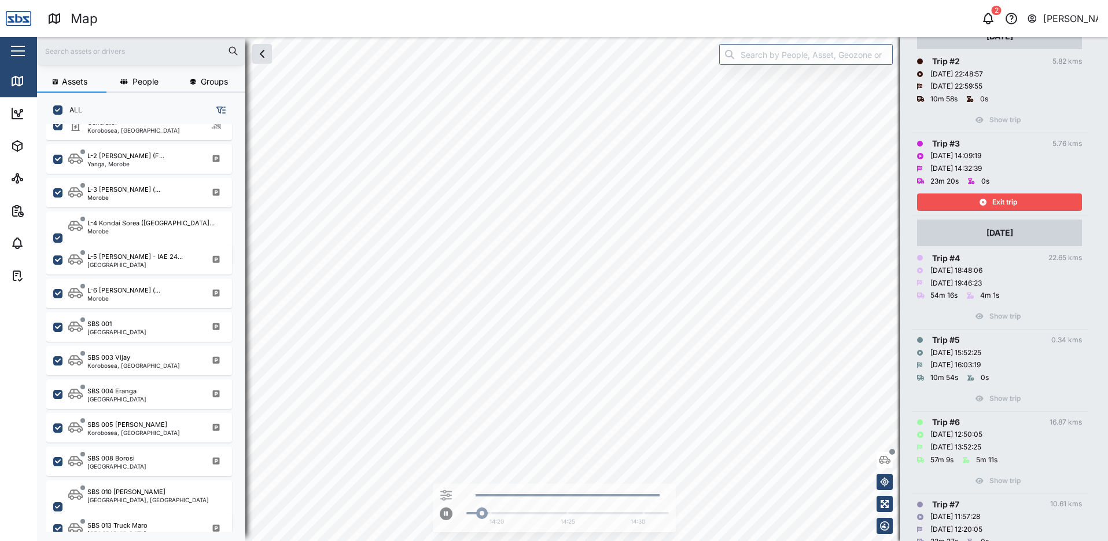
click at [995, 199] on span "Exit trip" at bounding box center [1005, 202] width 25 height 16
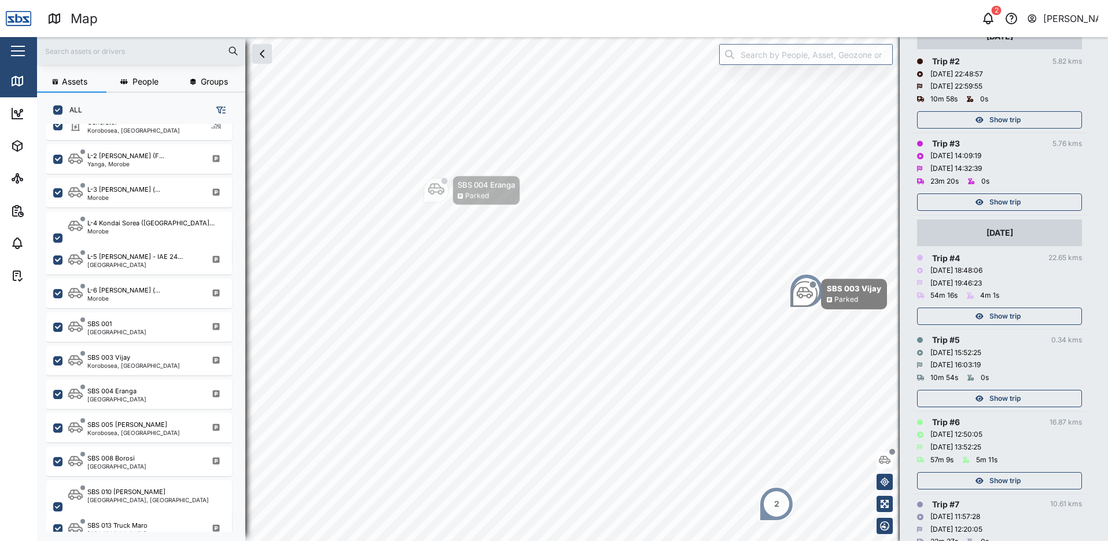
click at [994, 123] on span "Show trip" at bounding box center [1005, 120] width 31 height 16
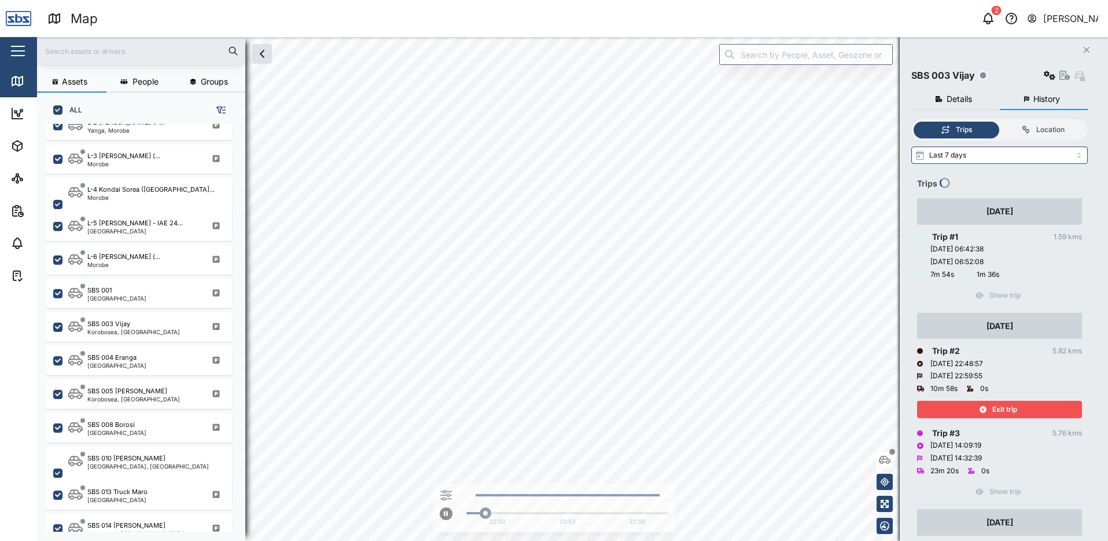
click at [987, 406] on div "Exit trip" at bounding box center [998, 409] width 150 height 16
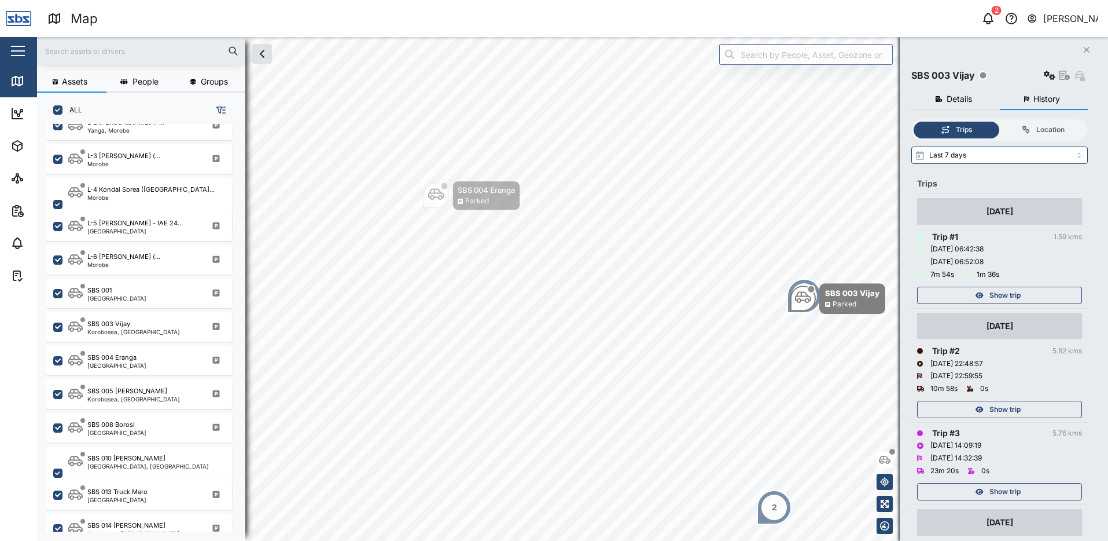
click at [998, 289] on span "Show trip" at bounding box center [1005, 295] width 31 height 16
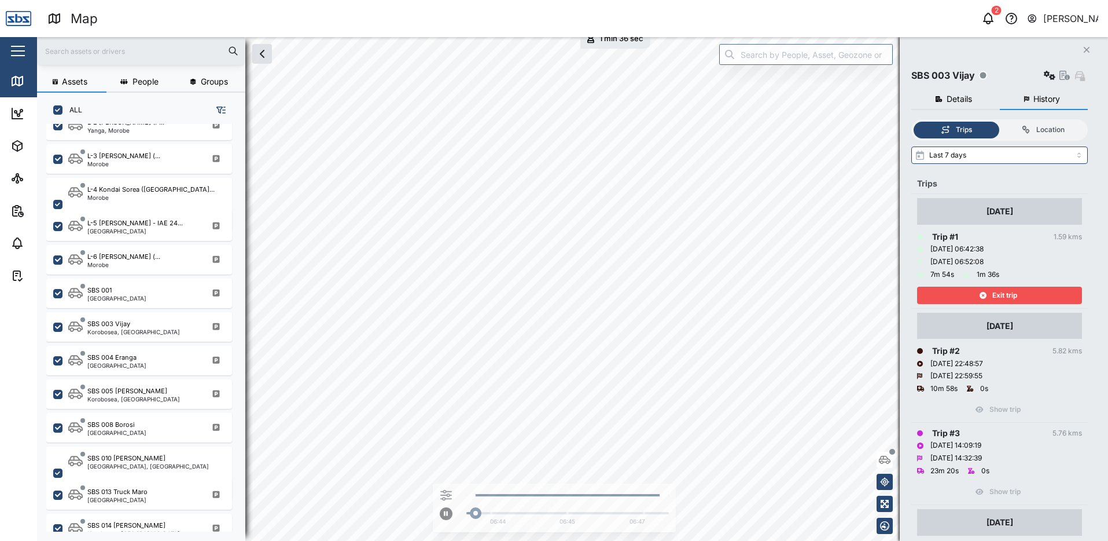
click at [998, 289] on span "Exit trip" at bounding box center [1005, 295] width 25 height 16
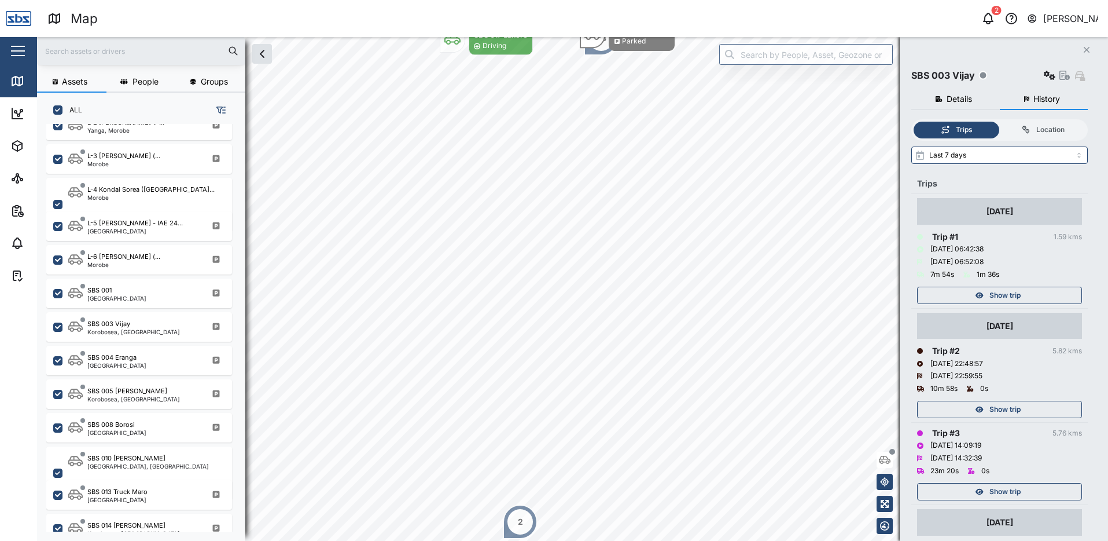
click at [1086, 49] on icon "button" at bounding box center [1087, 50] width 6 height 6
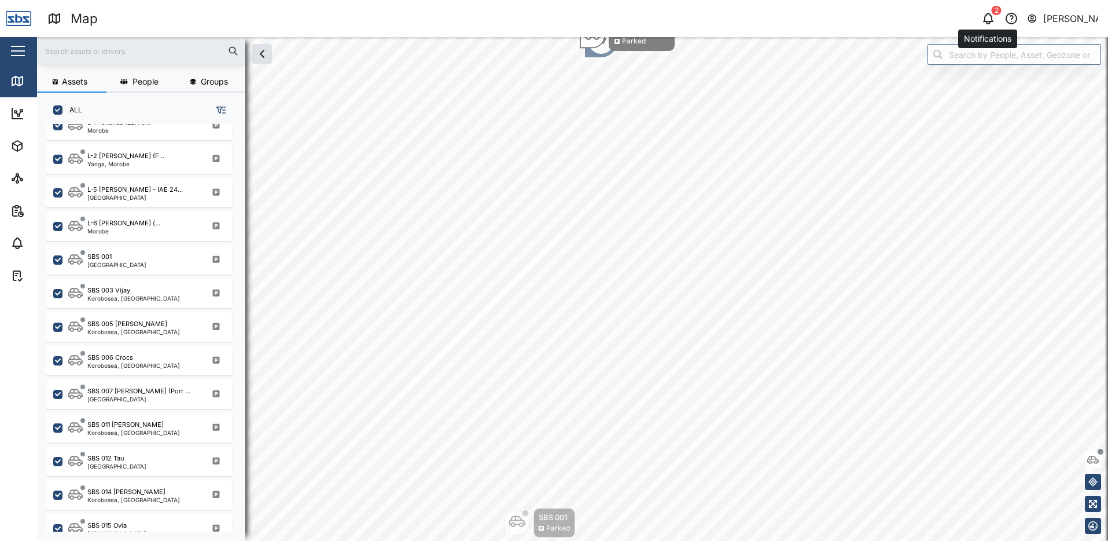
click at [986, 17] on icon "button" at bounding box center [989, 19] width 14 height 14
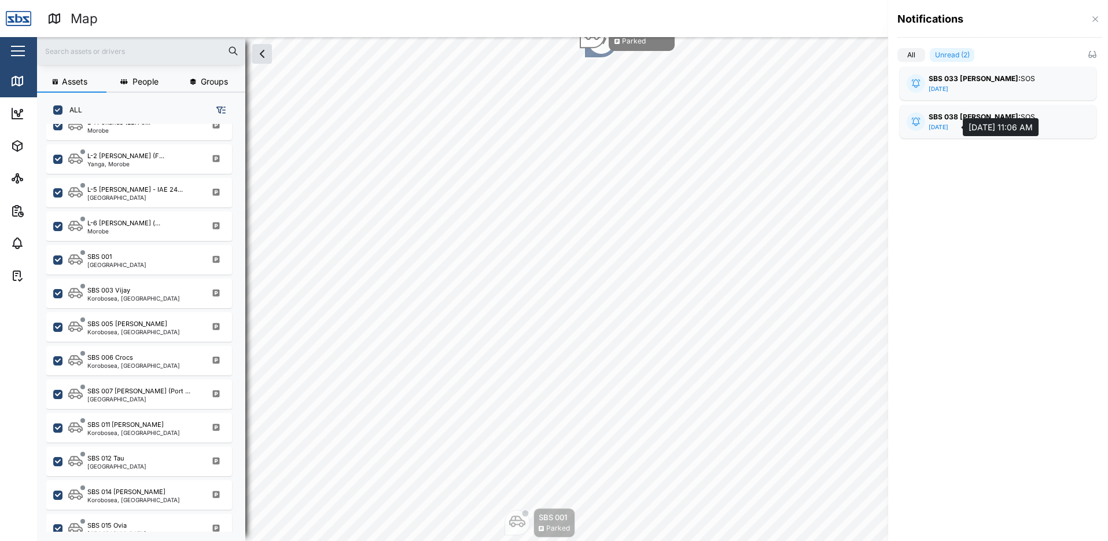
click at [943, 127] on div "[DATE]" at bounding box center [939, 127] width 20 height 9
click at [939, 83] on strong "SBS 033 [PERSON_NAME]:" at bounding box center [975, 78] width 92 height 9
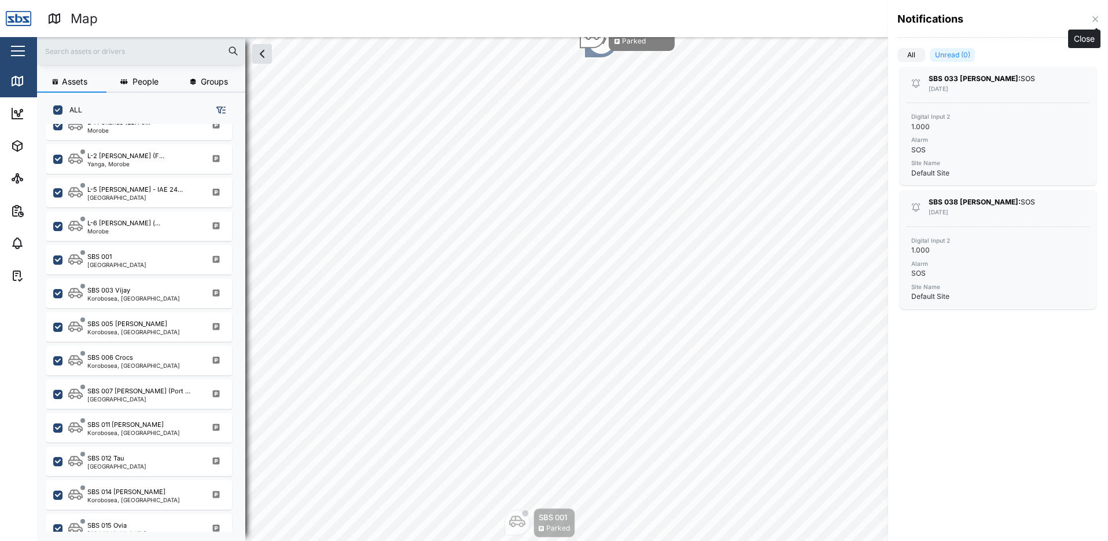
click at [1092, 19] on icon "button" at bounding box center [1095, 18] width 9 height 9
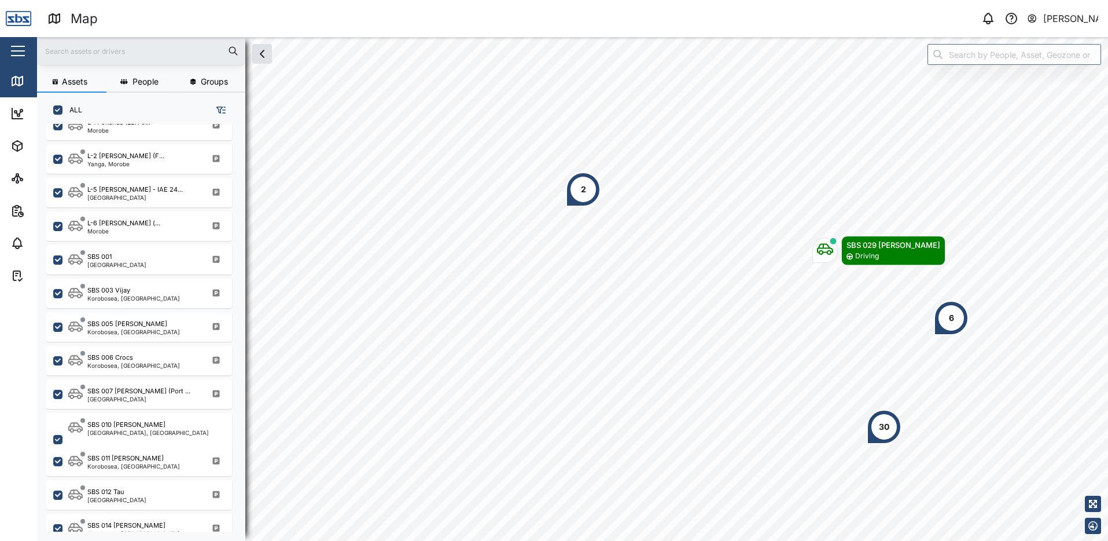
click at [586, 186] on div "2" at bounding box center [583, 189] width 35 height 35
